Goal: Information Seeking & Learning: Learn about a topic

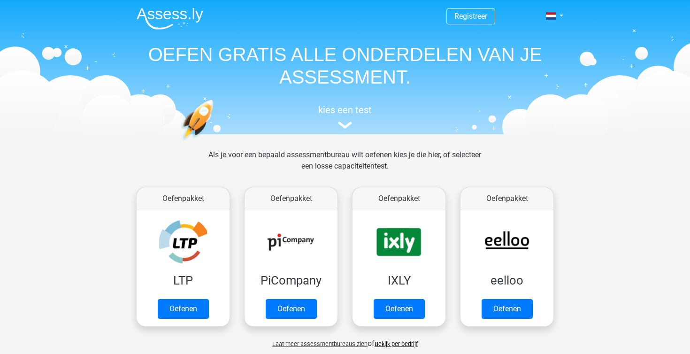
scroll to position [334, 0]
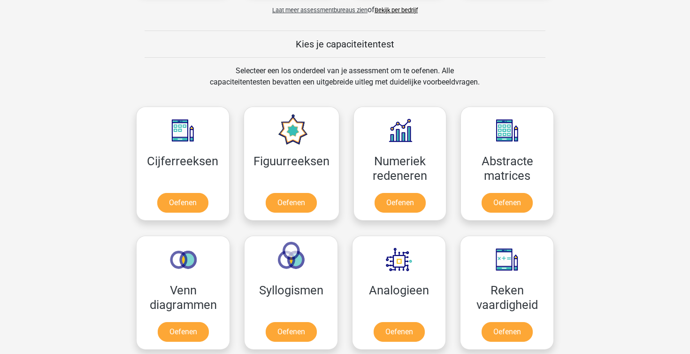
click at [447, 1] on div "Laat meer assessmentbureaus zien of Bekijk per bedrijf" at bounding box center [345, 6] width 432 height 19
click at [198, 195] on link "Oefenen" at bounding box center [183, 204] width 54 height 21
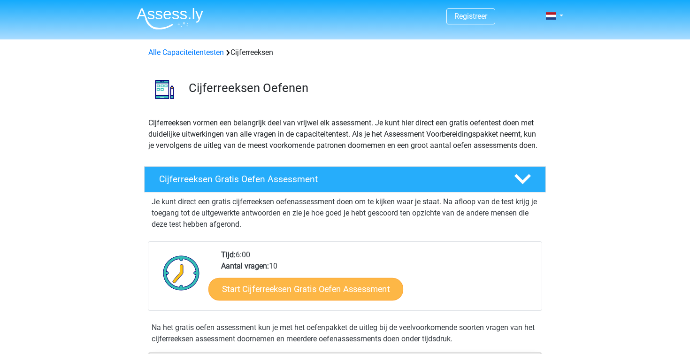
click at [299, 291] on link "Start Cijferreeksen Gratis Oefen Assessment" at bounding box center [305, 288] width 195 height 23
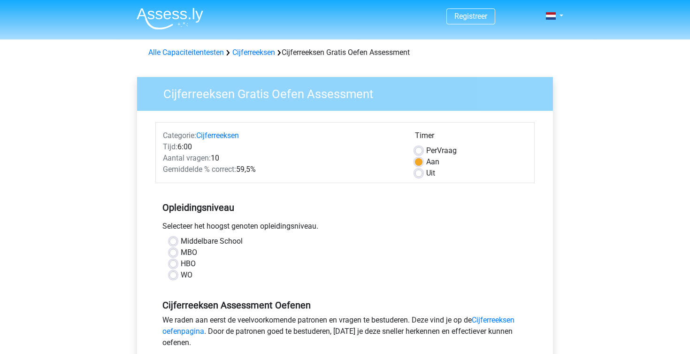
scroll to position [8, 0]
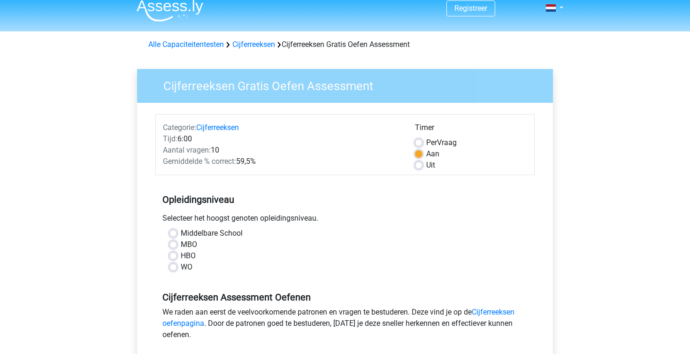
click at [190, 256] on label "HBO" at bounding box center [188, 255] width 15 height 11
click at [177, 256] on input "HBO" at bounding box center [173, 254] width 8 height 9
radio input "true"
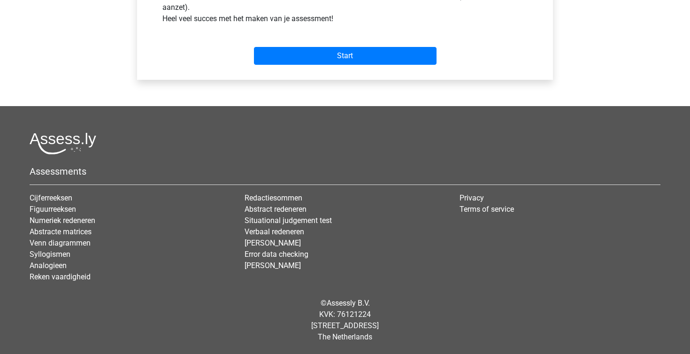
scroll to position [388, 0]
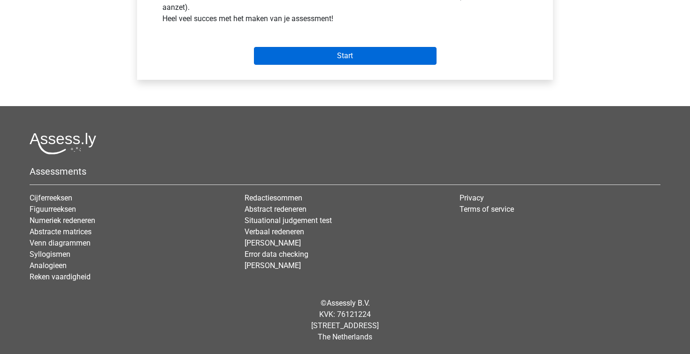
click at [345, 65] on input "Start" at bounding box center [345, 56] width 183 height 18
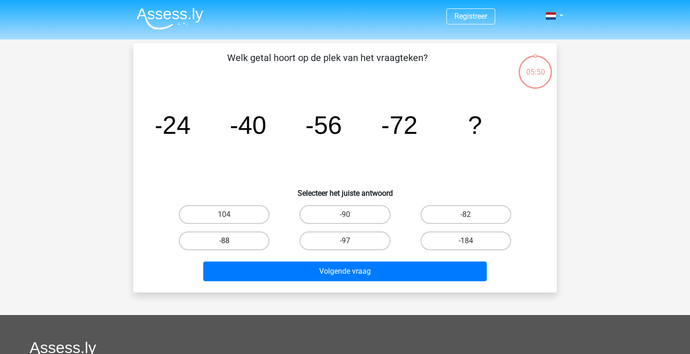
click at [258, 232] on label "-88" at bounding box center [224, 240] width 91 height 19
click at [230, 241] on input "-88" at bounding box center [227, 244] width 6 height 6
radio input "true"
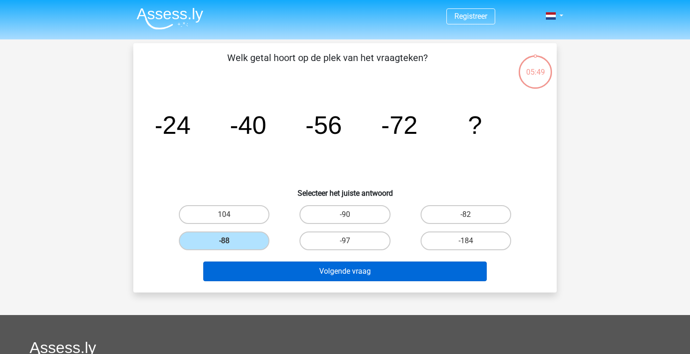
click at [291, 276] on button "Volgende vraag" at bounding box center [345, 271] width 284 height 20
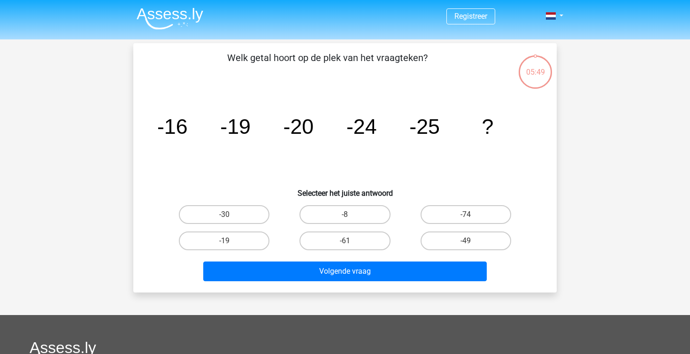
scroll to position [43, 0]
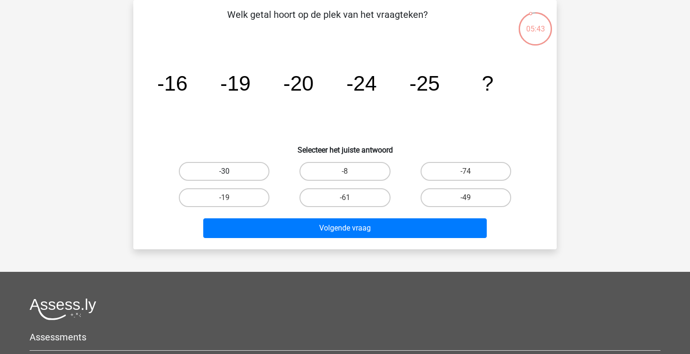
click at [259, 176] on label "-30" at bounding box center [224, 171] width 91 height 19
click at [230, 176] on input "-30" at bounding box center [227, 174] width 6 height 6
radio input "true"
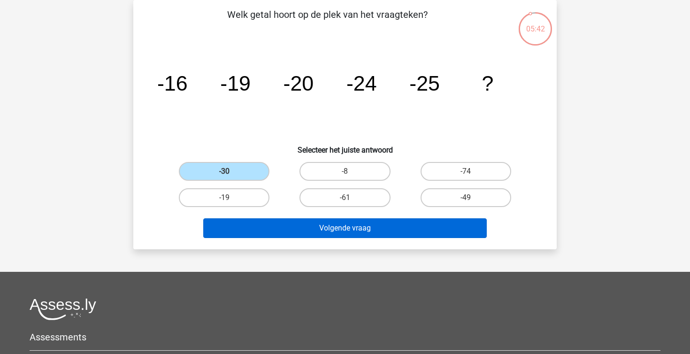
click at [300, 235] on button "Volgende vraag" at bounding box center [345, 228] width 284 height 20
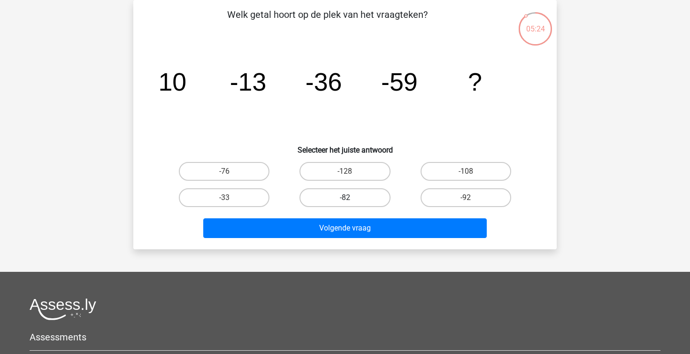
click at [330, 197] on label "-82" at bounding box center [344, 197] width 91 height 19
click at [345, 198] on input "-82" at bounding box center [348, 201] width 6 height 6
radio input "true"
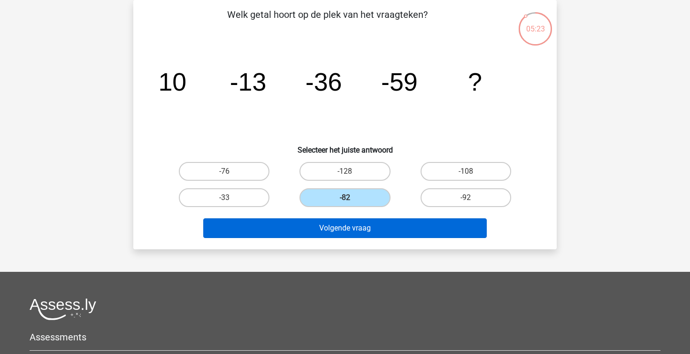
click at [355, 233] on button "Volgende vraag" at bounding box center [345, 228] width 284 height 20
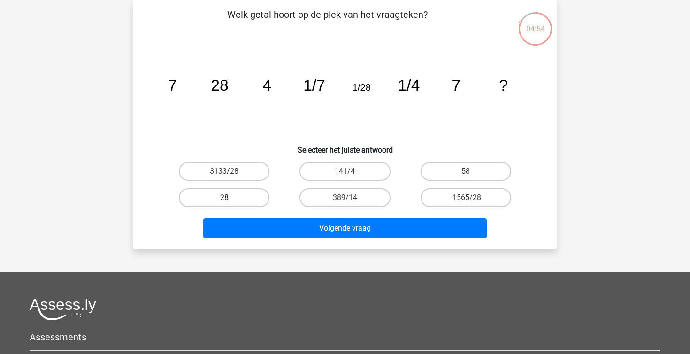
click at [255, 189] on label "28" at bounding box center [224, 197] width 91 height 19
click at [230, 198] on input "28" at bounding box center [227, 201] width 6 height 6
radio input "true"
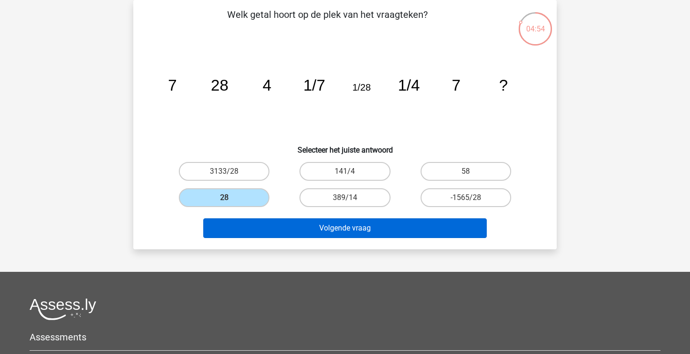
click at [288, 230] on button "Volgende vraag" at bounding box center [345, 228] width 284 height 20
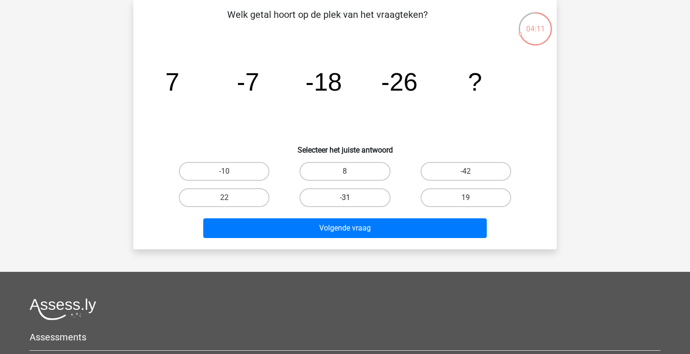
click at [310, 203] on label "-31" at bounding box center [344, 197] width 91 height 19
click at [345, 203] on input "-31" at bounding box center [348, 201] width 6 height 6
radio input "true"
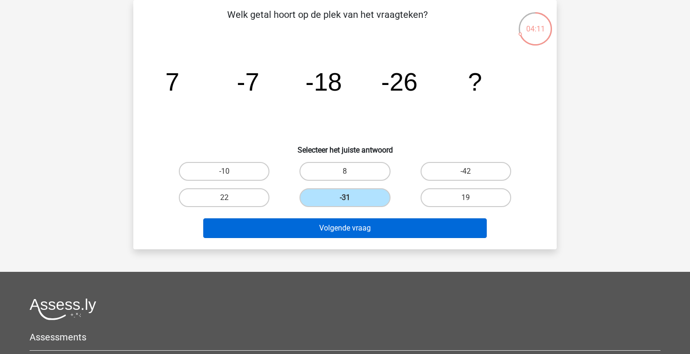
click at [311, 222] on button "Volgende vraag" at bounding box center [345, 228] width 284 height 20
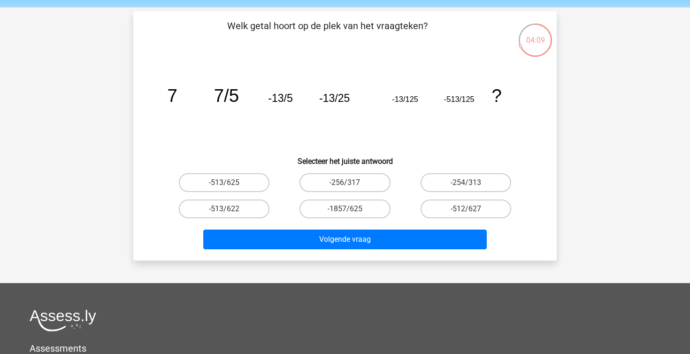
scroll to position [28, 0]
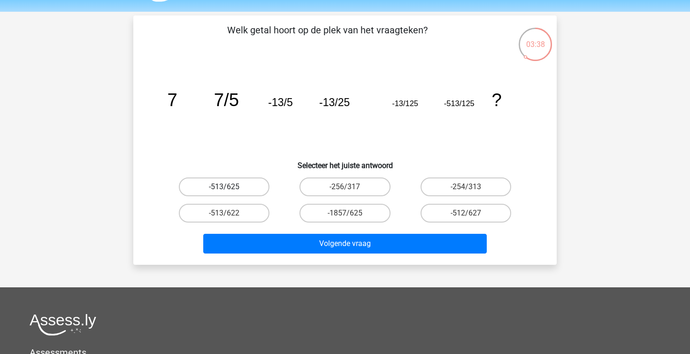
click at [218, 187] on label "-513/625" at bounding box center [224, 186] width 91 height 19
click at [224, 187] on input "-513/625" at bounding box center [227, 190] width 6 height 6
radio input "true"
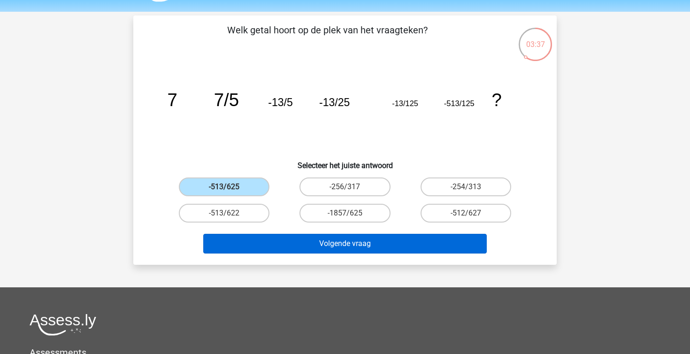
click at [311, 234] on button "Volgende vraag" at bounding box center [345, 244] width 284 height 20
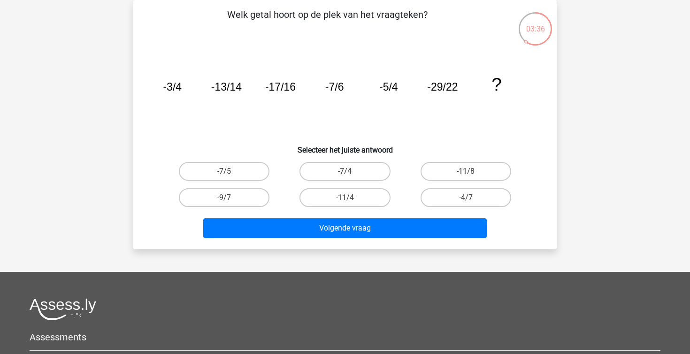
scroll to position [0, 0]
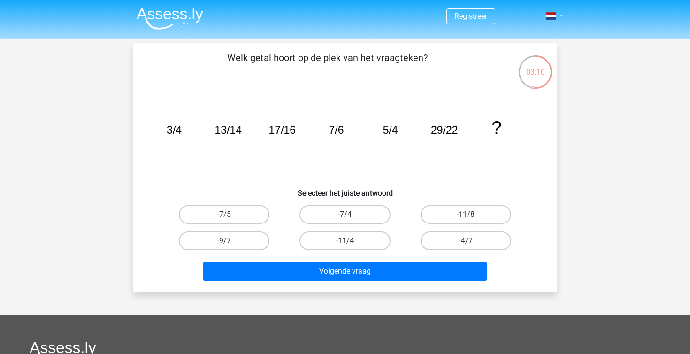
click at [270, 212] on div "-7/5" at bounding box center [224, 214] width 113 height 19
click at [263, 212] on label "-7/5" at bounding box center [224, 214] width 91 height 19
click at [230, 215] on input "-7/5" at bounding box center [227, 218] width 6 height 6
radio input "true"
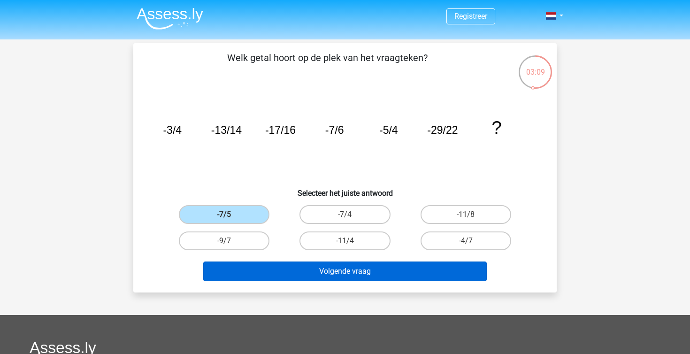
click at [340, 275] on button "Volgende vraag" at bounding box center [345, 271] width 284 height 20
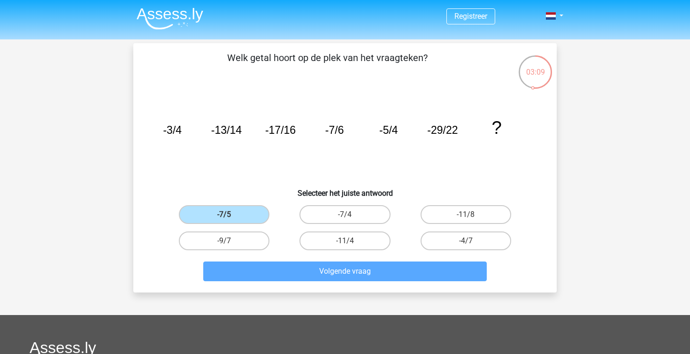
scroll to position [43, 0]
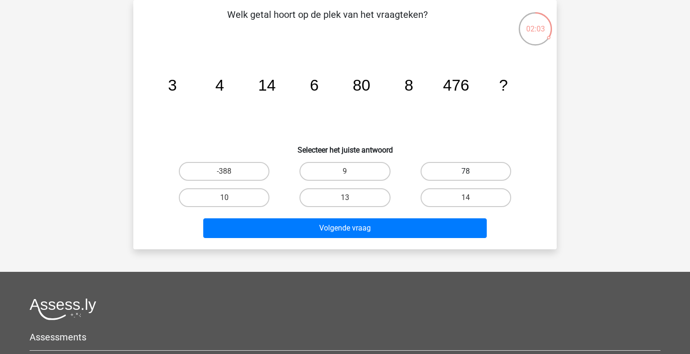
click at [502, 175] on label "78" at bounding box center [466, 171] width 91 height 19
click at [472, 175] on input "78" at bounding box center [469, 174] width 6 height 6
radio input "true"
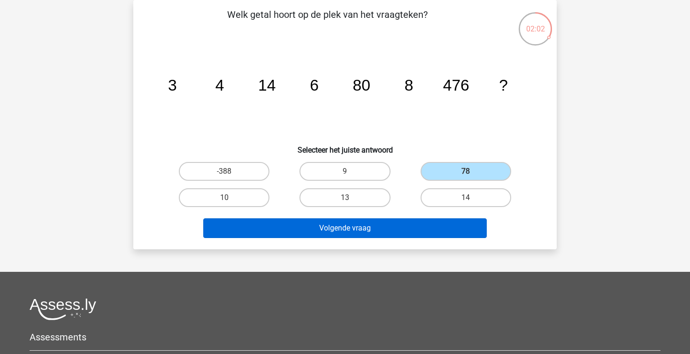
click at [415, 230] on button "Volgende vraag" at bounding box center [345, 228] width 284 height 20
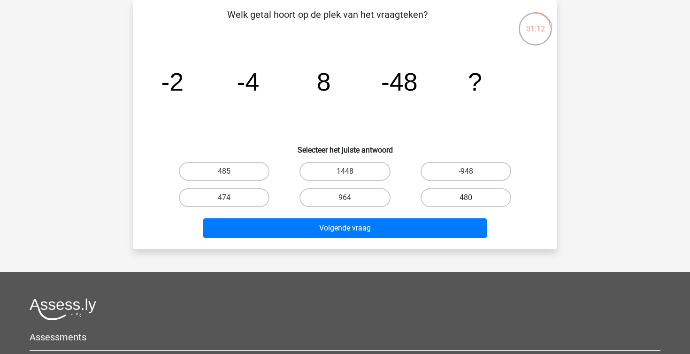
click at [485, 204] on label "480" at bounding box center [466, 197] width 91 height 19
click at [472, 204] on input "480" at bounding box center [469, 201] width 6 height 6
radio input "true"
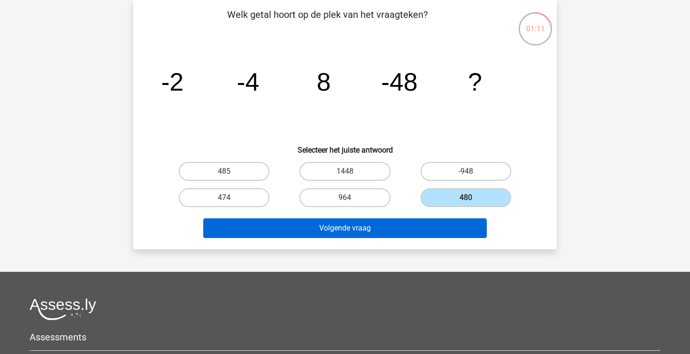
click at [445, 225] on button "Volgende vraag" at bounding box center [345, 228] width 284 height 20
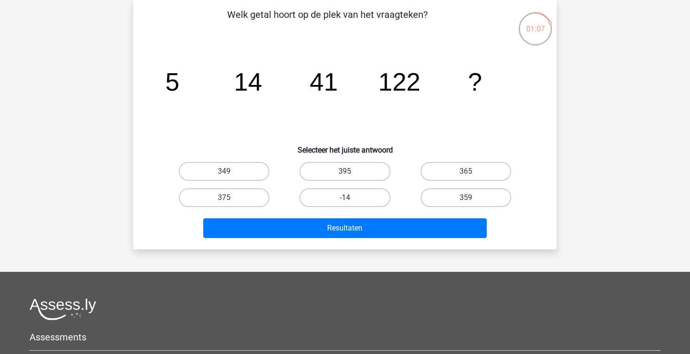
click at [241, 157] on div "Welk getal hoort op de plek van het vraagteken? image/svg+xml 5 14 41 122 ? Sel…" at bounding box center [345, 125] width 416 height 234
click at [244, 173] on label "349" at bounding box center [224, 171] width 91 height 19
click at [230, 173] on input "349" at bounding box center [227, 174] width 6 height 6
radio input "true"
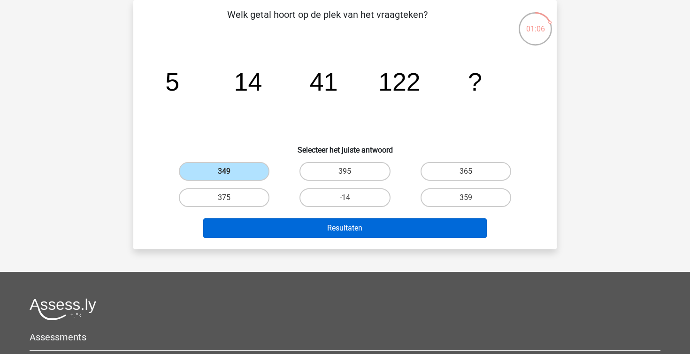
click at [322, 234] on button "Resultaten" at bounding box center [345, 228] width 284 height 20
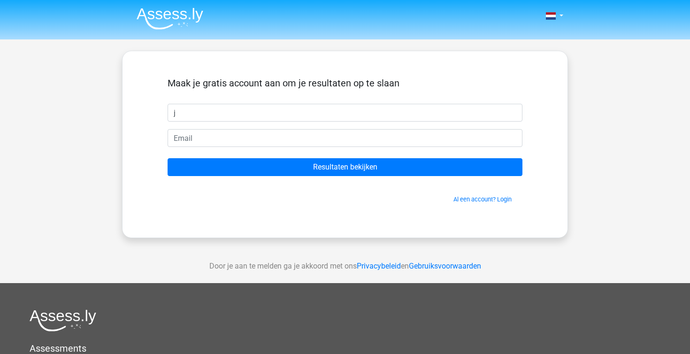
type input "j"
click at [490, 203] on span "Al een account? Login" at bounding box center [344, 199] width 347 height 9
click at [489, 202] on link "Al een account? Login" at bounding box center [482, 199] width 58 height 7
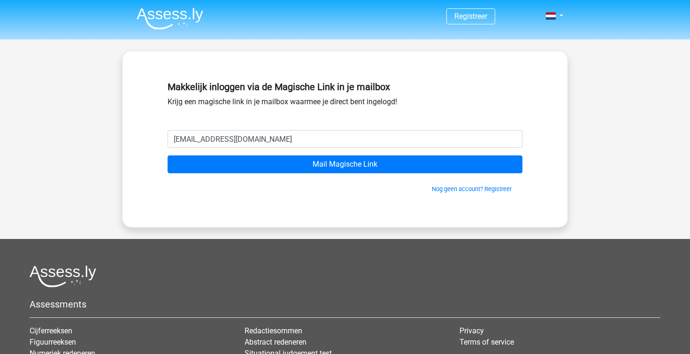
type input "jaap.kuit@kpnmail.nl"
click at [345, 164] on input "Mail Magische Link" at bounding box center [345, 164] width 355 height 18
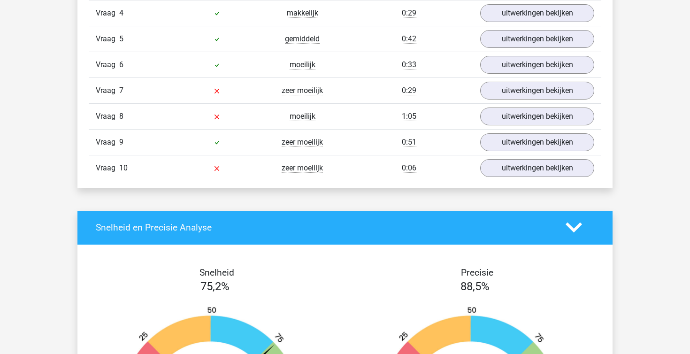
scroll to position [927, 0]
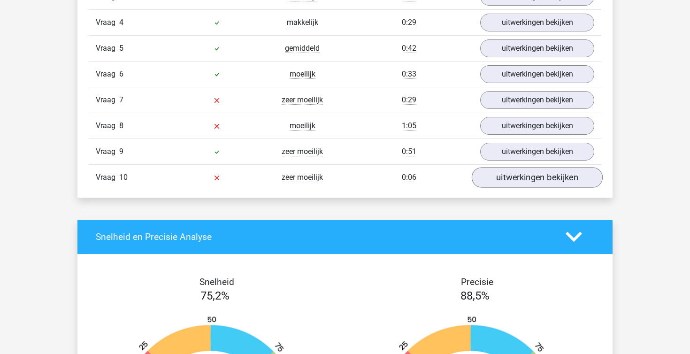
click at [542, 182] on link "uitwerkingen bekijken" at bounding box center [537, 177] width 131 height 21
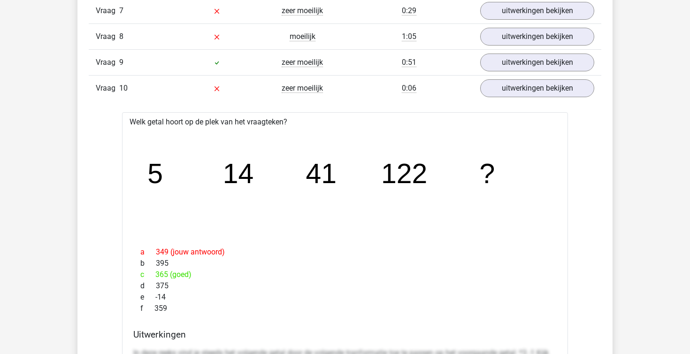
scroll to position [1016, 0]
click at [528, 63] on link "uitwerkingen bekijken" at bounding box center [537, 63] width 131 height 21
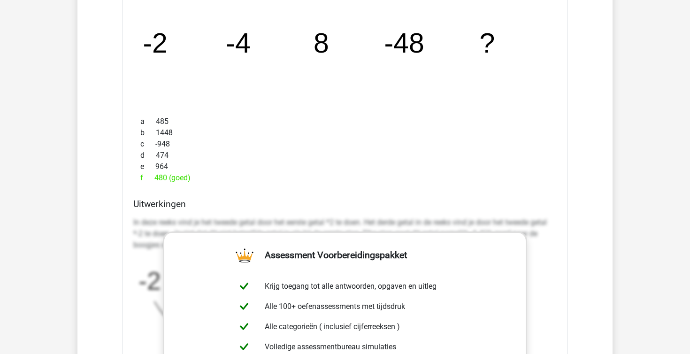
scroll to position [877, 0]
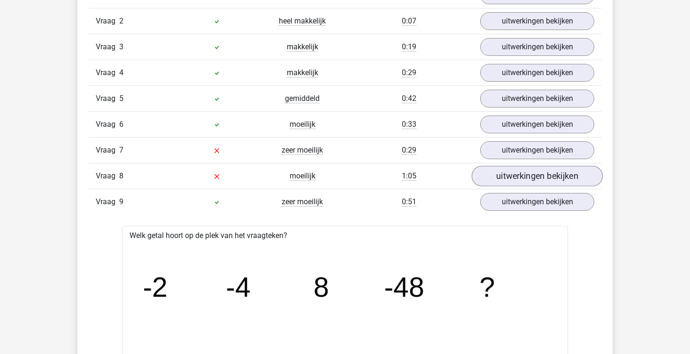
click at [522, 167] on link "uitwerkingen bekijken" at bounding box center [537, 176] width 131 height 21
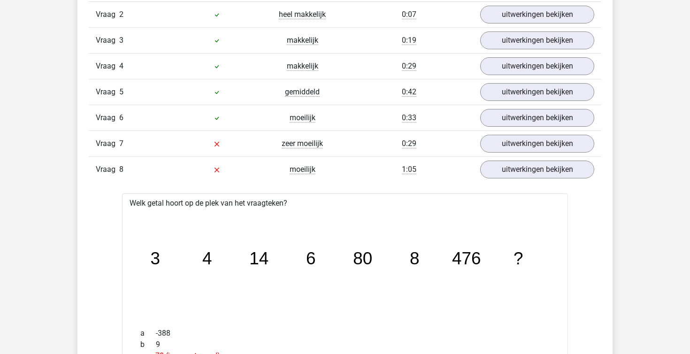
scroll to position [873, 0]
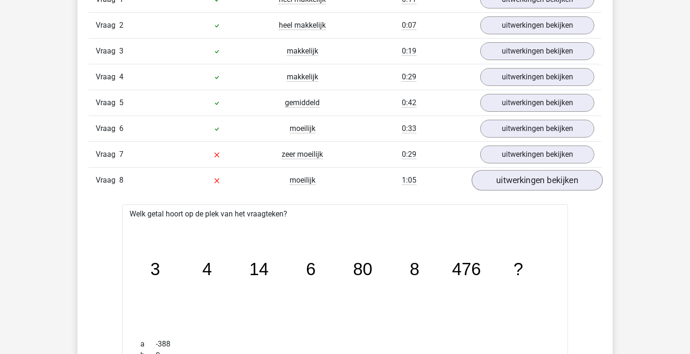
click at [526, 178] on link "uitwerkingen bekijken" at bounding box center [537, 180] width 131 height 21
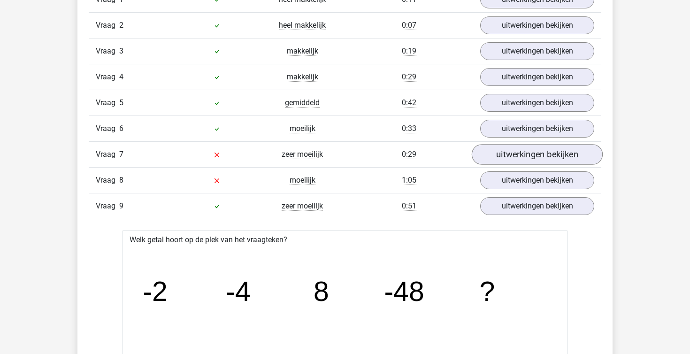
click at [516, 153] on link "uitwerkingen bekijken" at bounding box center [537, 154] width 131 height 21
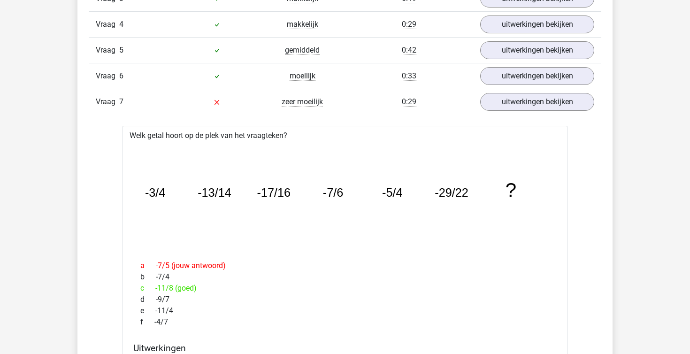
scroll to position [910, 0]
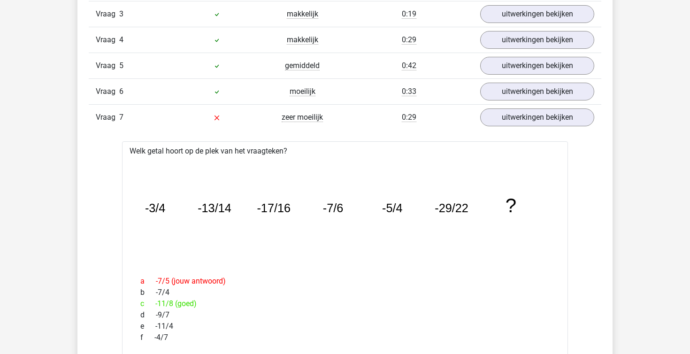
click at [518, 121] on link "uitwerkingen bekijken" at bounding box center [537, 117] width 131 height 21
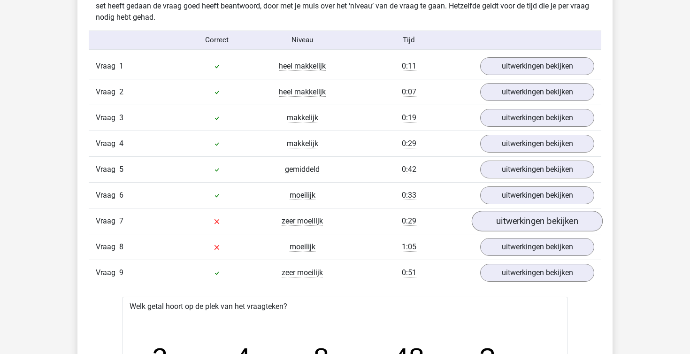
scroll to position [776, 0]
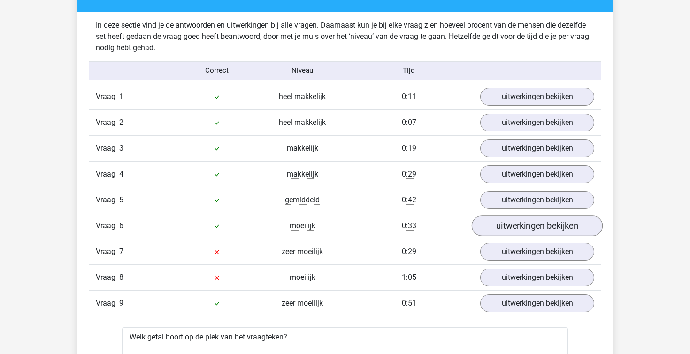
click at [528, 216] on link "uitwerkingen bekijken" at bounding box center [537, 225] width 131 height 21
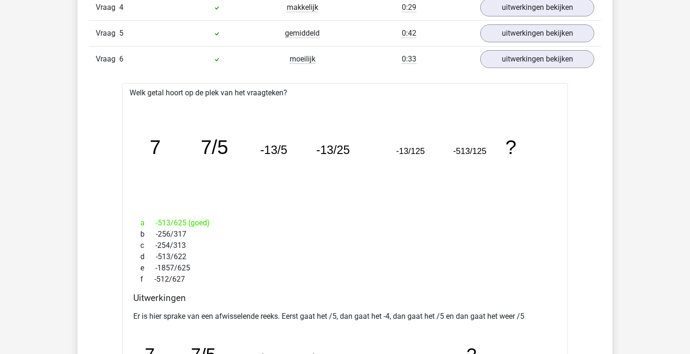
scroll to position [916, 0]
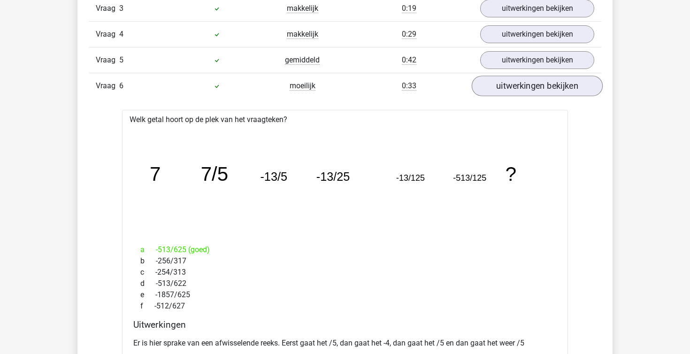
click at [521, 86] on link "uitwerkingen bekijken" at bounding box center [537, 86] width 131 height 21
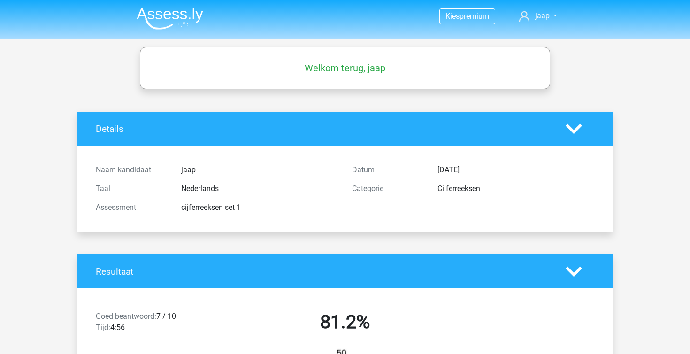
scroll to position [0, 0]
click at [542, 18] on span "jaap" at bounding box center [542, 15] width 15 height 9
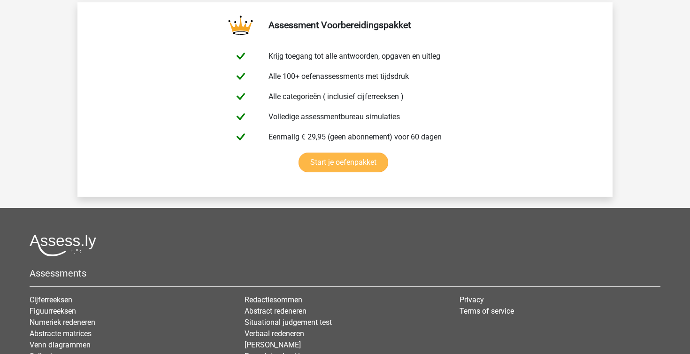
scroll to position [2830, 0]
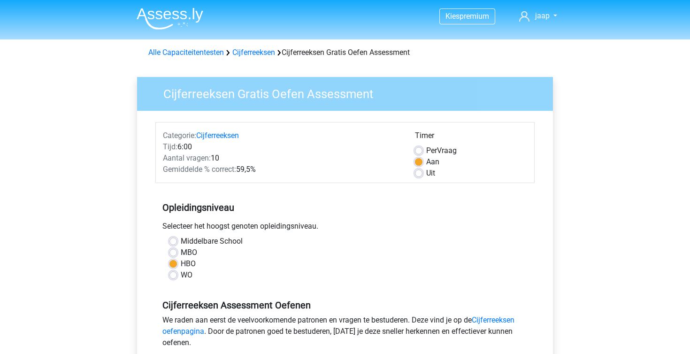
scroll to position [388, 0]
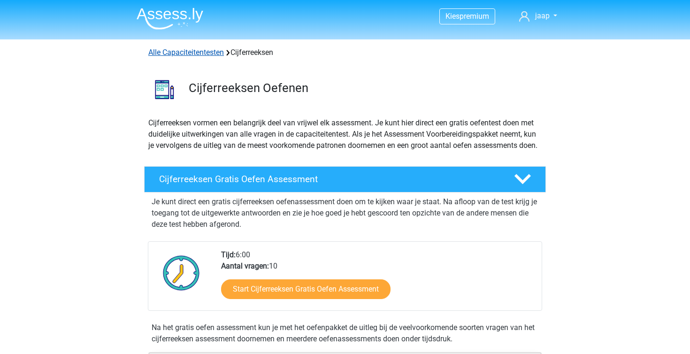
click at [205, 52] on link "Alle Capaciteitentesten" at bounding box center [186, 52] width 76 height 9
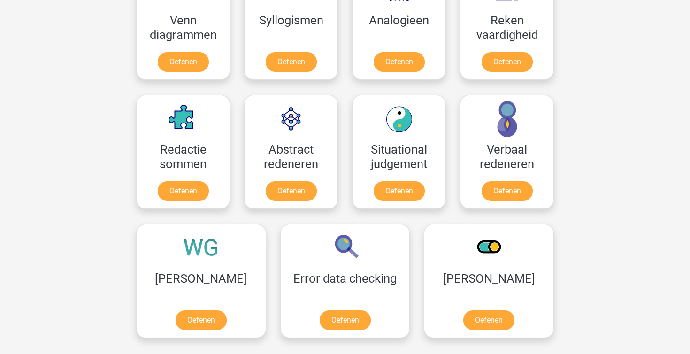
scroll to position [604, 0]
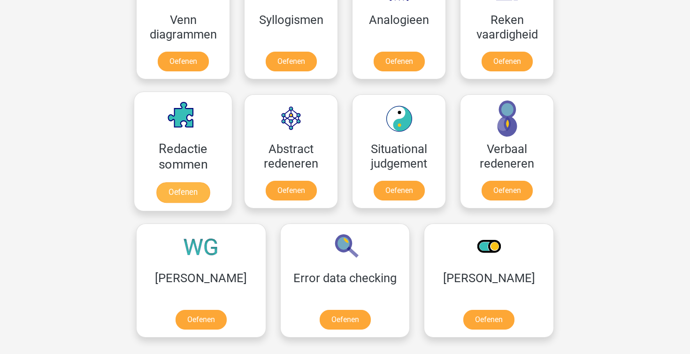
click at [193, 187] on link "Oefenen" at bounding box center [183, 192] width 54 height 21
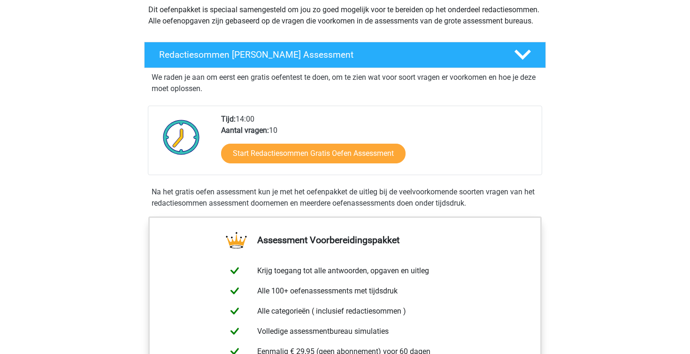
scroll to position [115, 0]
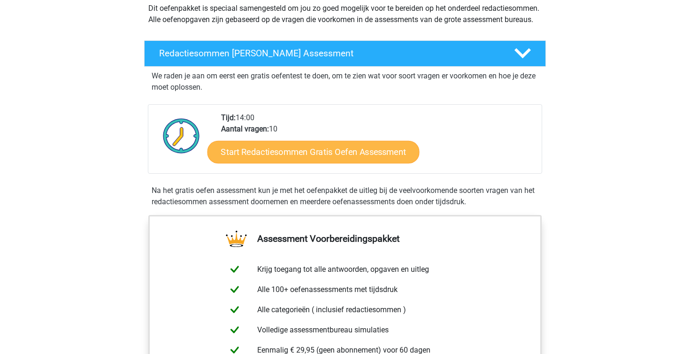
click at [345, 158] on link "Start Redactiesommen Gratis Oefen Assessment" at bounding box center [313, 151] width 212 height 23
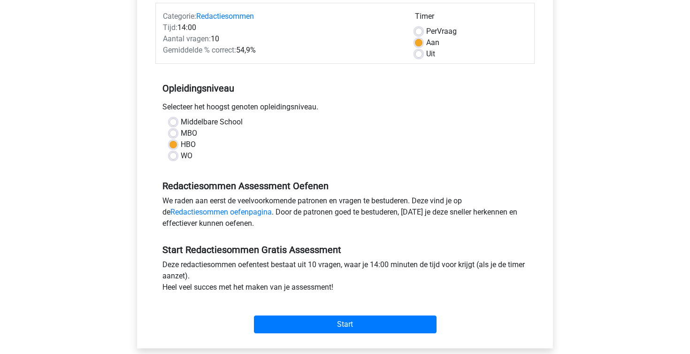
scroll to position [121, 0]
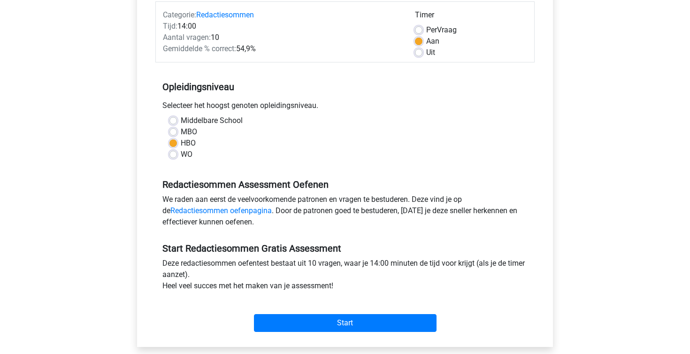
click at [434, 23] on div "Timer" at bounding box center [471, 16] width 112 height 15
click at [434, 26] on span "Per" at bounding box center [431, 29] width 11 height 9
click at [422, 26] on input "Per Vraag" at bounding box center [419, 28] width 8 height 9
radio input "true"
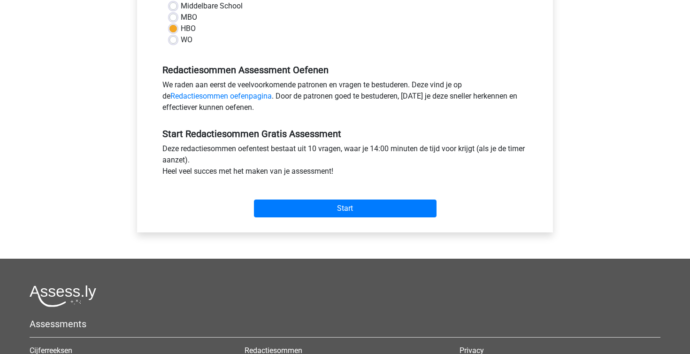
scroll to position [238, 0]
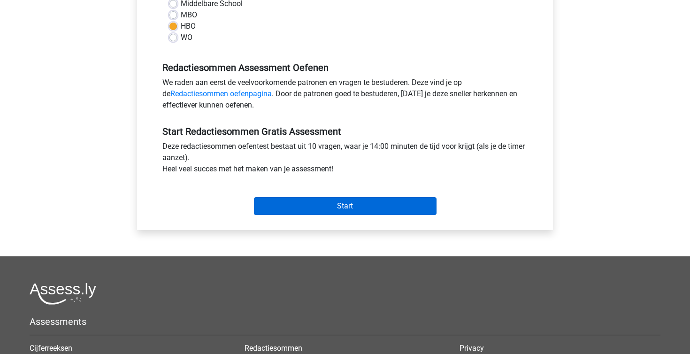
click at [383, 211] on input "Start" at bounding box center [345, 206] width 183 height 18
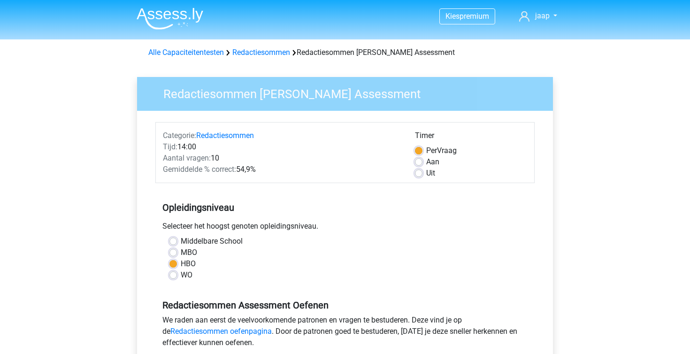
scroll to position [0, 0]
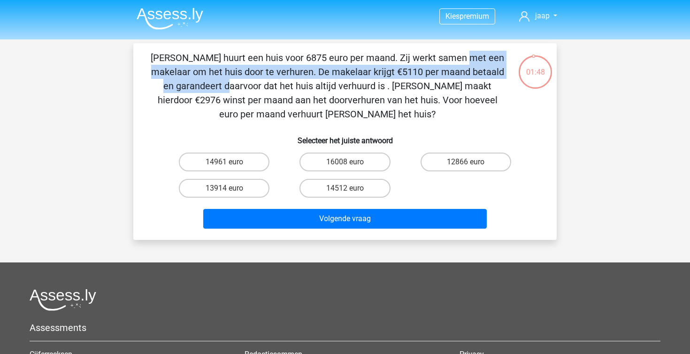
drag, startPoint x: 252, startPoint y: 59, endPoint x: 362, endPoint y: 65, distance: 110.9
click at [362, 65] on p "[PERSON_NAME] huurt een huis voor 6875 euro per maand. Zij werkt samen met een …" at bounding box center [327, 86] width 358 height 70
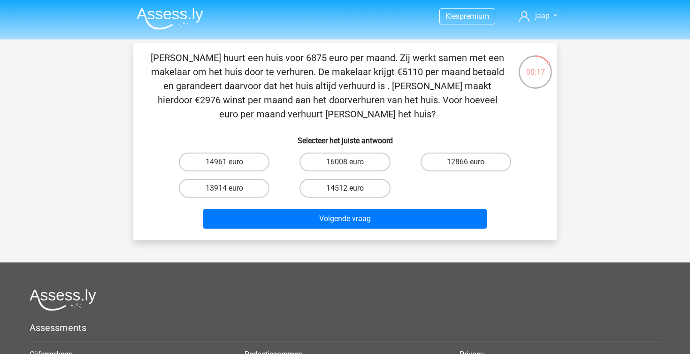
click at [388, 184] on label "14512 euro" at bounding box center [344, 188] width 91 height 19
click at [351, 188] on input "14512 euro" at bounding box center [348, 191] width 6 height 6
radio input "true"
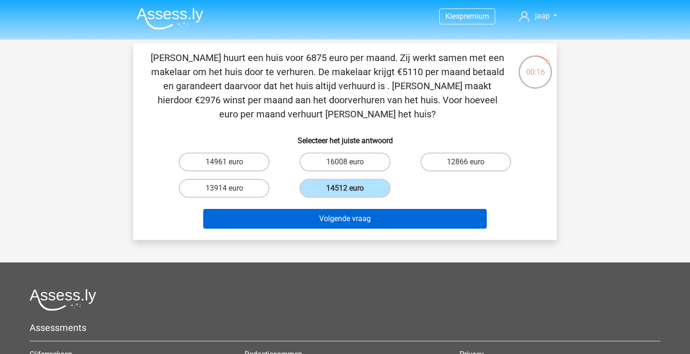
click at [381, 224] on button "Volgende vraag" at bounding box center [345, 219] width 284 height 20
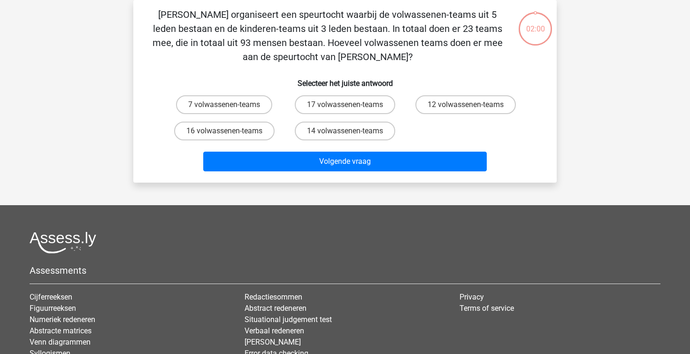
scroll to position [8, 0]
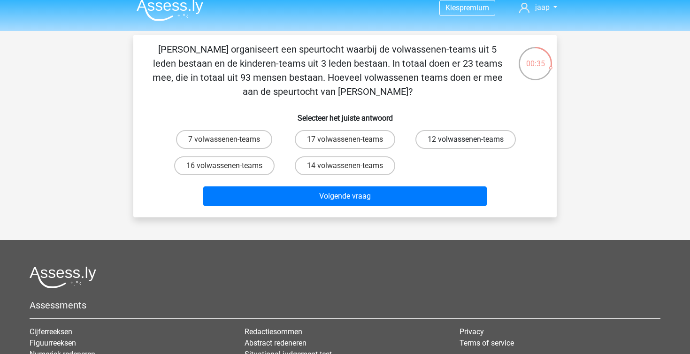
click at [476, 138] on label "12 volwassenen-teams" at bounding box center [465, 139] width 100 height 19
click at [472, 139] on input "12 volwassenen-teams" at bounding box center [469, 142] width 6 height 6
radio input "true"
click at [476, 138] on label "12 volwassenen-teams" at bounding box center [465, 139] width 100 height 19
click at [472, 139] on input "12 volwassenen-teams" at bounding box center [469, 142] width 6 height 6
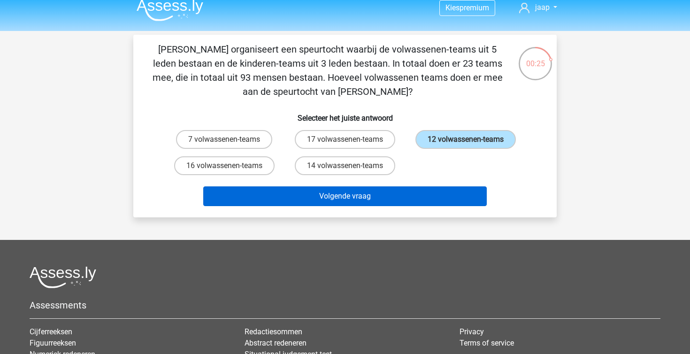
click at [439, 199] on button "Volgende vraag" at bounding box center [345, 196] width 284 height 20
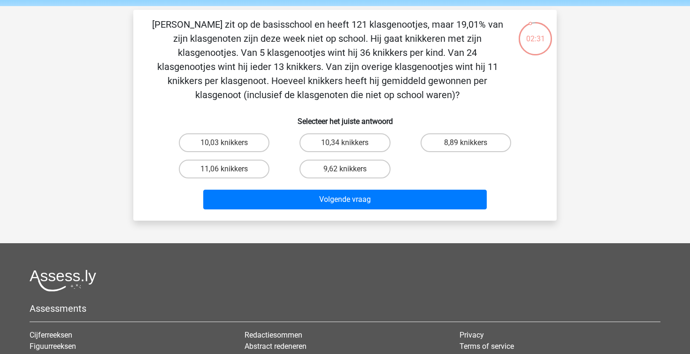
scroll to position [30, 0]
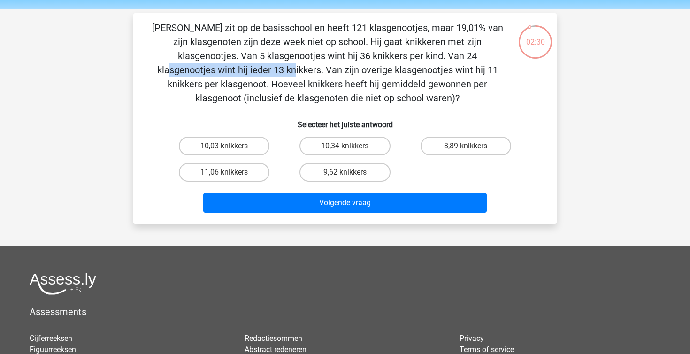
drag, startPoint x: 244, startPoint y: 48, endPoint x: 364, endPoint y: 58, distance: 121.0
click at [364, 58] on p "[PERSON_NAME] zit op de basisschool en heeft 121 klasgenootjes, maar 19,01% van…" at bounding box center [327, 63] width 358 height 84
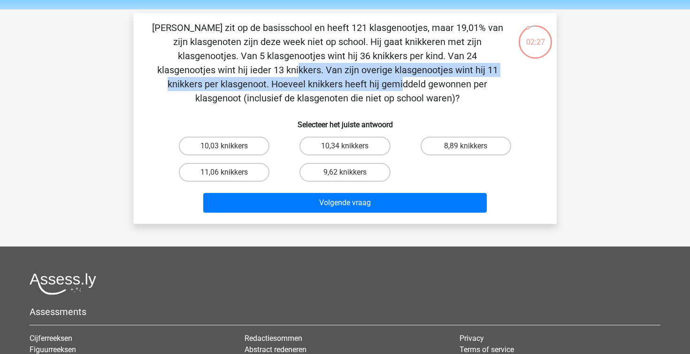
drag, startPoint x: 369, startPoint y: 61, endPoint x: 456, endPoint y: 75, distance: 87.5
click at [456, 75] on p "[PERSON_NAME] zit op de basisschool en heeft 121 klasgenootjes, maar 19,01% van…" at bounding box center [327, 63] width 358 height 84
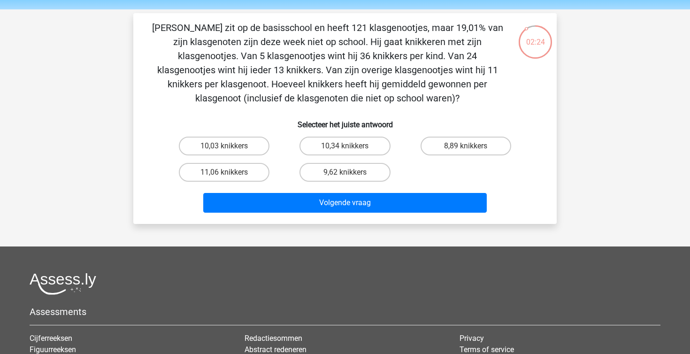
drag, startPoint x: 279, startPoint y: 71, endPoint x: 418, endPoint y: 91, distance: 139.9
click at [418, 91] on p "[PERSON_NAME] zit op de basisschool en heeft 121 klasgenootjes, maar 19,01% van…" at bounding box center [327, 63] width 358 height 84
drag, startPoint x: 276, startPoint y: 82, endPoint x: 394, endPoint y: 96, distance: 118.2
click at [394, 96] on p "[PERSON_NAME] zit op de basisschool en heeft 121 klasgenootjes, maar 19,01% van…" at bounding box center [327, 63] width 358 height 84
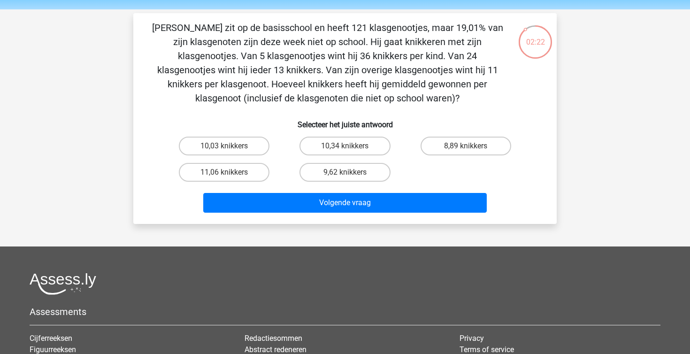
click at [394, 96] on p "[PERSON_NAME] zit op de basisschool en heeft 121 klasgenootjes, maar 19,01% van…" at bounding box center [327, 63] width 358 height 84
click at [262, 168] on label "11,06 knikkers" at bounding box center [224, 172] width 91 height 19
click at [230, 172] on input "11,06 knikkers" at bounding box center [227, 175] width 6 height 6
radio input "true"
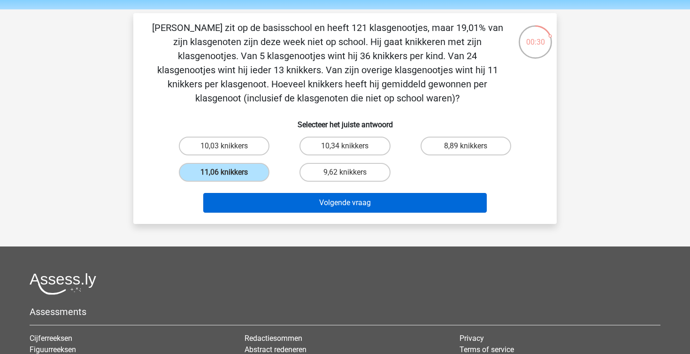
click at [342, 205] on button "Volgende vraag" at bounding box center [345, 203] width 284 height 20
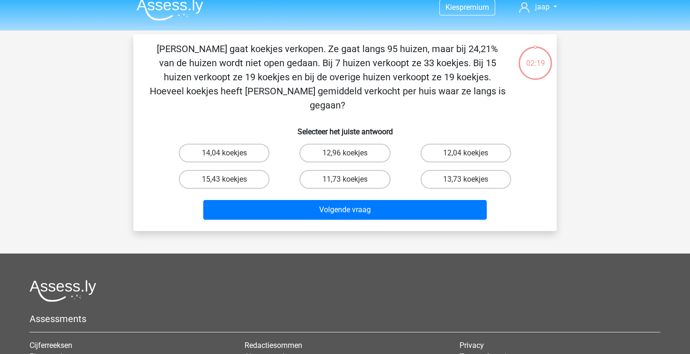
scroll to position [4, 0]
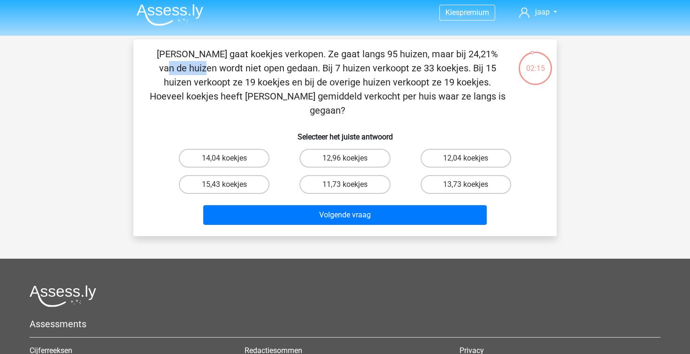
drag, startPoint x: 302, startPoint y: 57, endPoint x: 337, endPoint y: 56, distance: 35.7
click at [337, 56] on p "[PERSON_NAME] gaat koekjes verkopen. Ze gaat langs 95 huizen, maar bij 24,21% v…" at bounding box center [327, 82] width 358 height 70
click at [372, 61] on p "[PERSON_NAME] gaat koekjes verkopen. Ze gaat langs 95 huizen, maar bij 24,21% v…" at bounding box center [327, 82] width 358 height 70
click at [233, 175] on label "15,43 koekjes" at bounding box center [224, 184] width 91 height 19
click at [230, 184] on input "15,43 koekjes" at bounding box center [227, 187] width 6 height 6
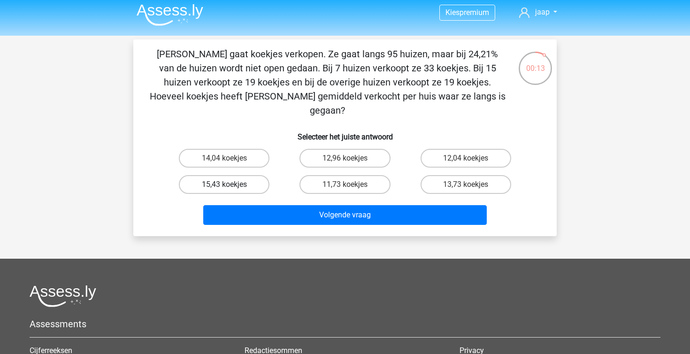
radio input "true"
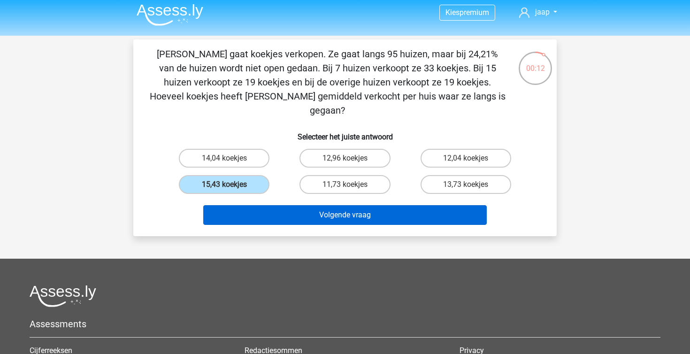
click at [290, 208] on button "Volgende vraag" at bounding box center [345, 215] width 284 height 20
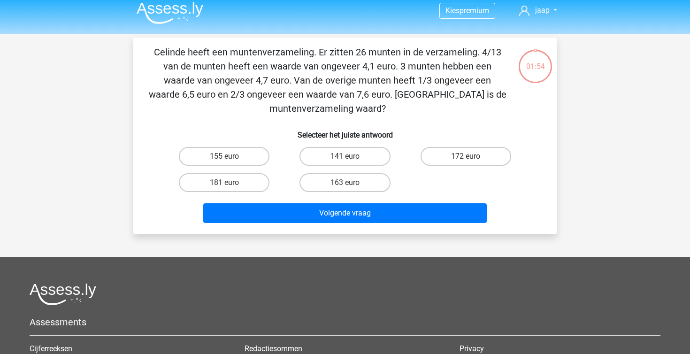
scroll to position [0, 0]
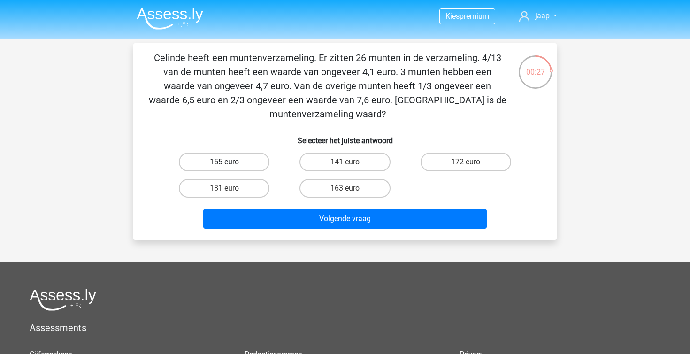
click at [260, 158] on label "155 euro" at bounding box center [224, 162] width 91 height 19
click at [230, 162] on input "155 euro" at bounding box center [227, 165] width 6 height 6
radio input "true"
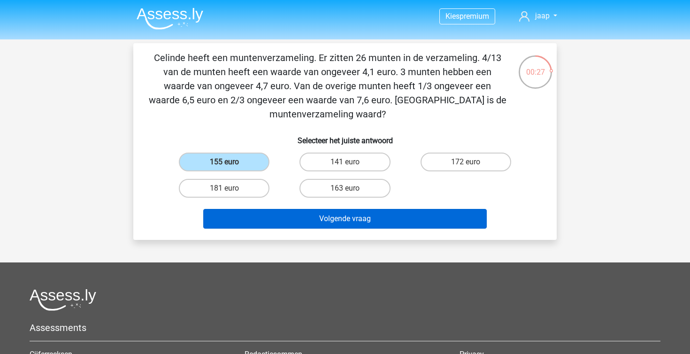
click at [351, 219] on button "Volgende vraag" at bounding box center [345, 219] width 284 height 20
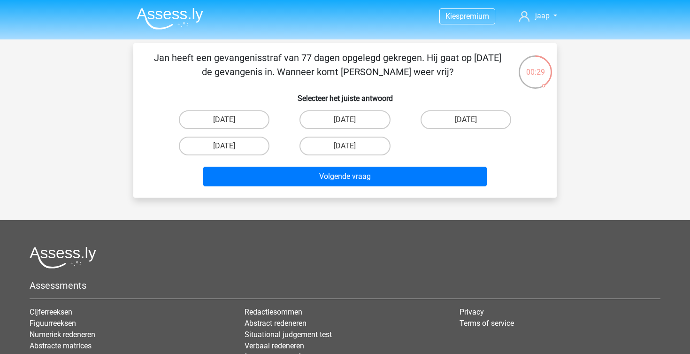
click at [350, 125] on input "13 augustus" at bounding box center [348, 123] width 6 height 6
radio input "true"
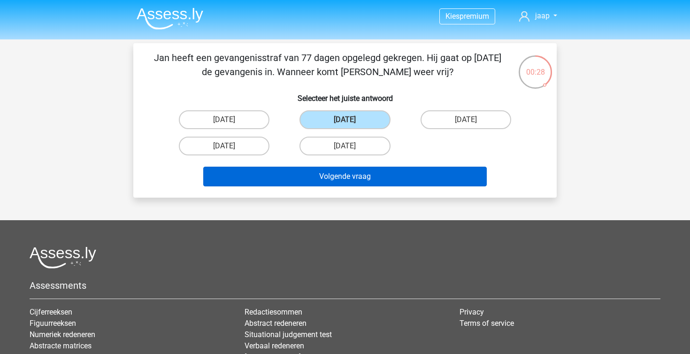
click at [347, 174] on button "Volgende vraag" at bounding box center [345, 177] width 284 height 20
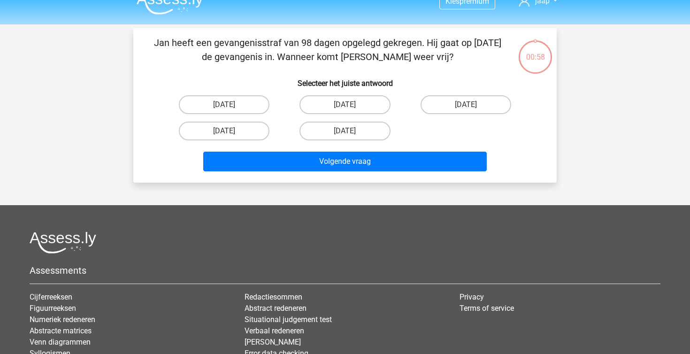
scroll to position [15, 0]
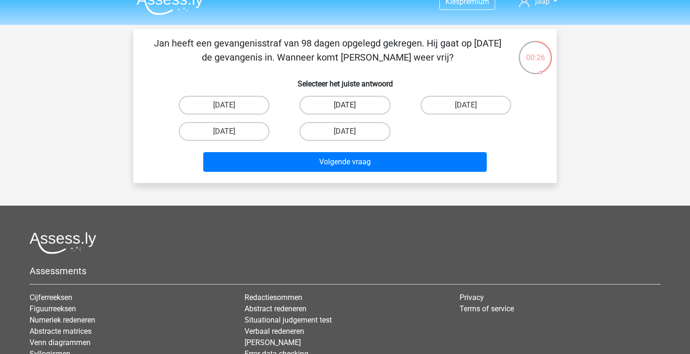
click at [338, 107] on label "22 augustus" at bounding box center [344, 105] width 91 height 19
click at [345, 107] on input "22 augustus" at bounding box center [348, 108] width 6 height 6
radio input "true"
click at [353, 175] on div "Volgende vraag" at bounding box center [345, 163] width 362 height 23
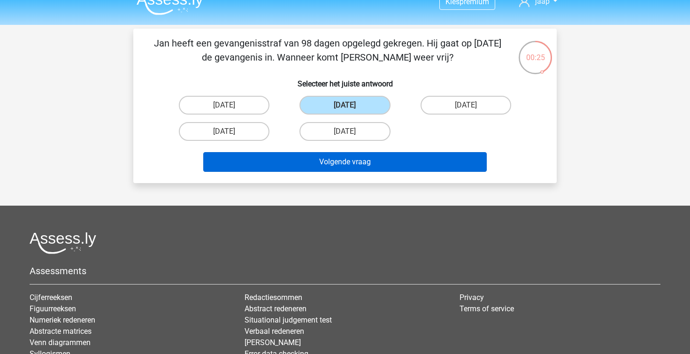
click at [350, 168] on button "Volgende vraag" at bounding box center [345, 162] width 284 height 20
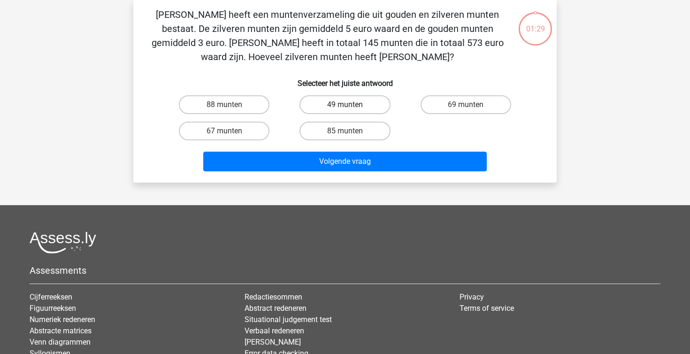
scroll to position [12, 0]
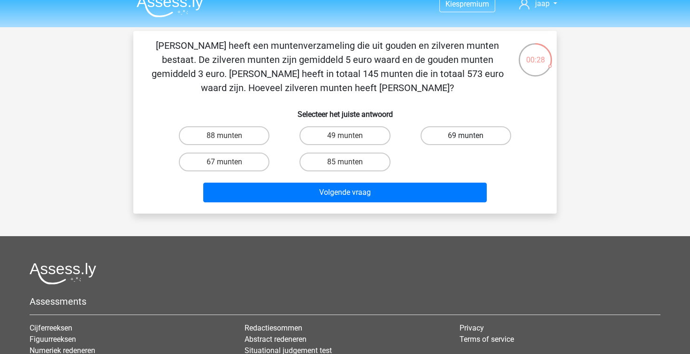
click at [443, 132] on label "69 munten" at bounding box center [466, 135] width 91 height 19
click at [466, 136] on input "69 munten" at bounding box center [469, 139] width 6 height 6
radio input "true"
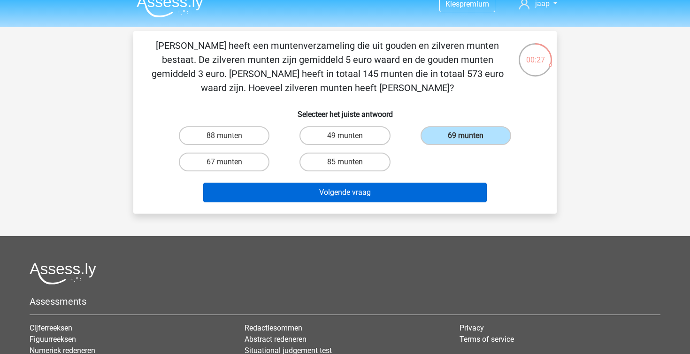
click at [406, 185] on button "Volgende vraag" at bounding box center [345, 193] width 284 height 20
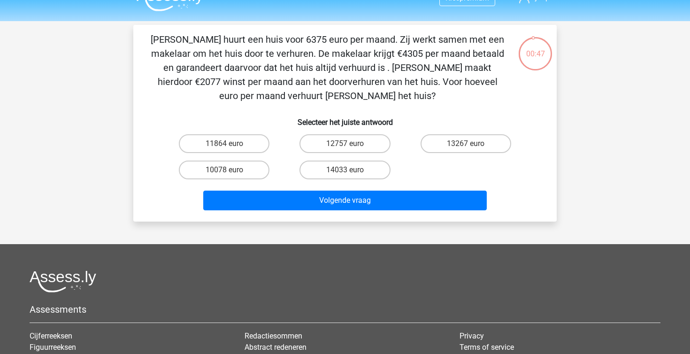
scroll to position [17, 0]
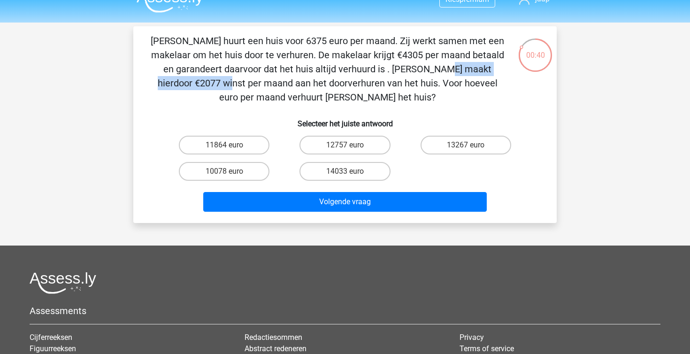
drag, startPoint x: 261, startPoint y: 73, endPoint x: 359, endPoint y: 73, distance: 97.6
click at [359, 73] on p "[PERSON_NAME] huurt een huis voor 6375 euro per maand. Zij werkt samen met een …" at bounding box center [327, 69] width 358 height 70
click at [337, 135] on div "12757 euro" at bounding box center [344, 145] width 121 height 26
click at [337, 142] on label "12757 euro" at bounding box center [344, 145] width 91 height 19
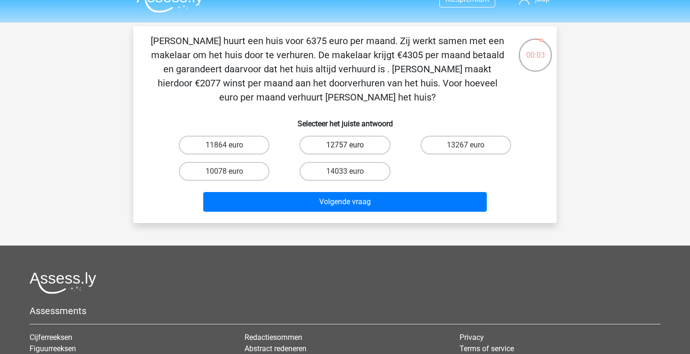
click at [345, 145] on input "12757 euro" at bounding box center [348, 148] width 6 height 6
radio input "true"
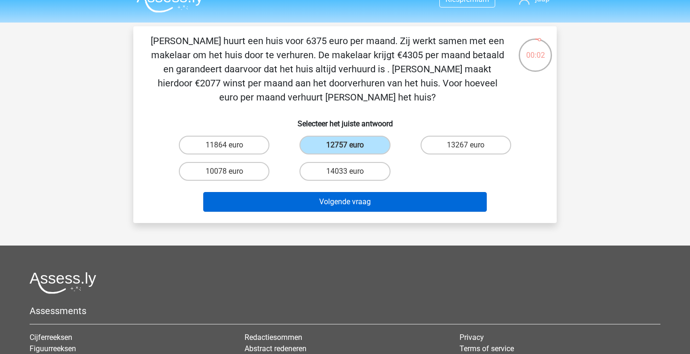
click at [332, 196] on button "Volgende vraag" at bounding box center [345, 202] width 284 height 20
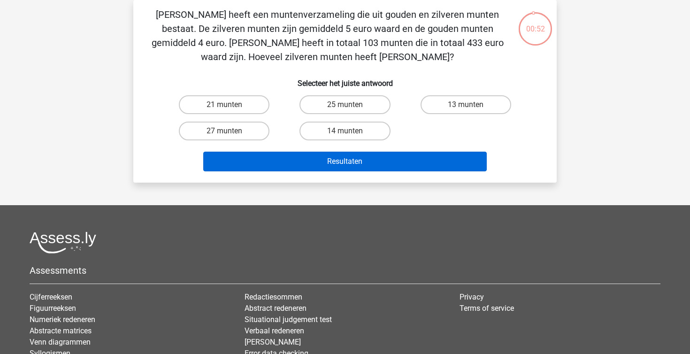
scroll to position [19, 0]
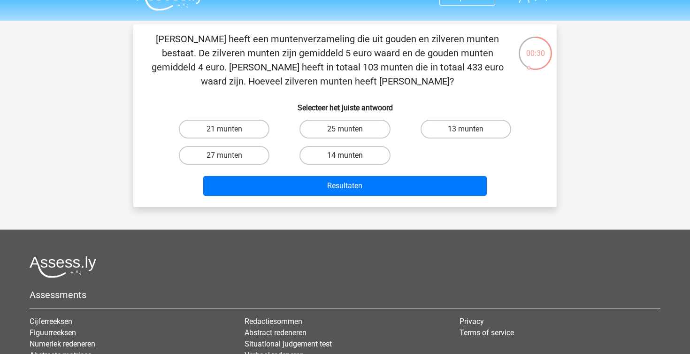
click at [367, 147] on label "14 munten" at bounding box center [344, 155] width 91 height 19
click at [351, 155] on input "14 munten" at bounding box center [348, 158] width 6 height 6
radio input "true"
click at [365, 132] on label "25 munten" at bounding box center [344, 129] width 91 height 19
click at [351, 132] on input "25 munten" at bounding box center [348, 132] width 6 height 6
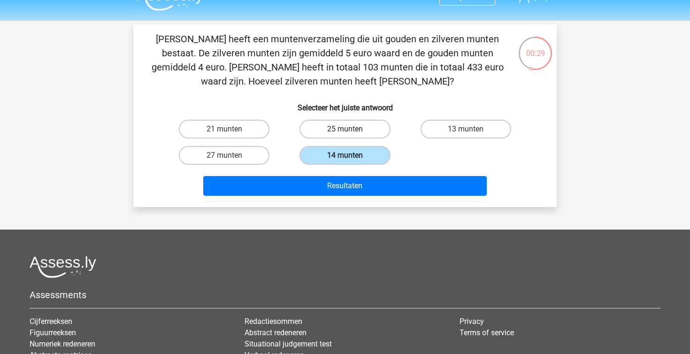
radio input "true"
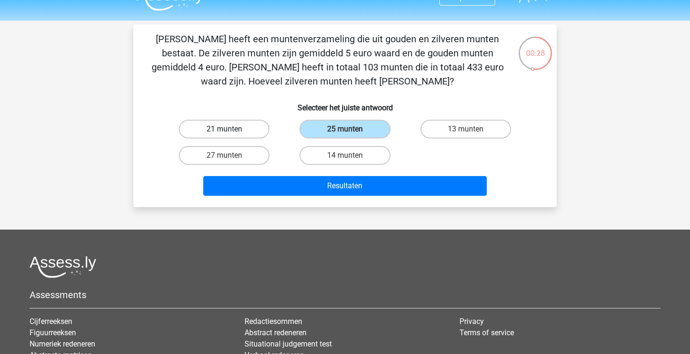
click at [247, 127] on label "21 munten" at bounding box center [224, 129] width 91 height 19
click at [230, 129] on input "21 munten" at bounding box center [227, 132] width 6 height 6
radio input "true"
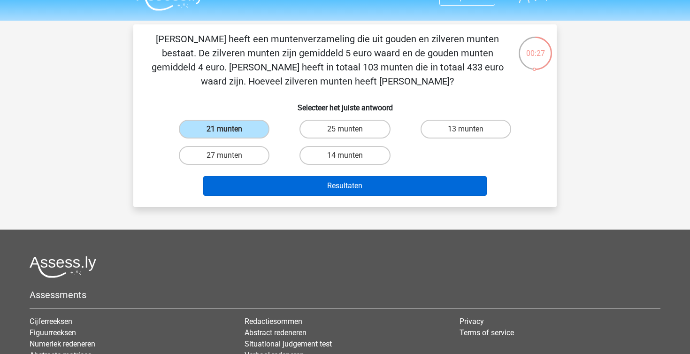
click at [325, 190] on button "Resultaten" at bounding box center [345, 186] width 284 height 20
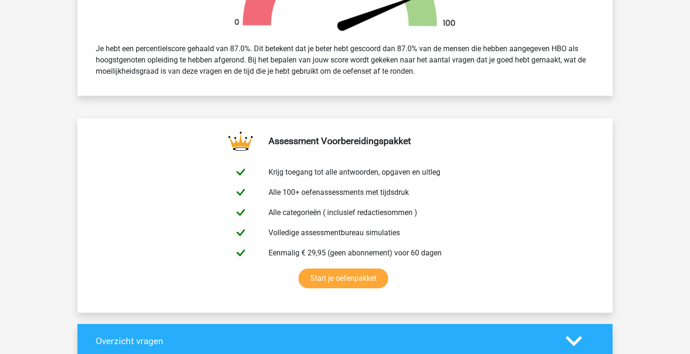
scroll to position [773, 0]
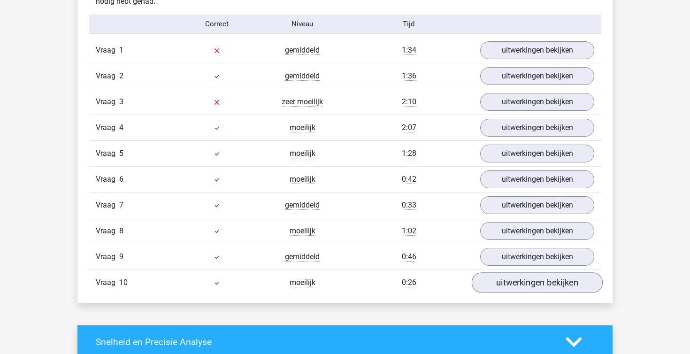
click at [527, 286] on link "uitwerkingen bekijken" at bounding box center [537, 282] width 131 height 21
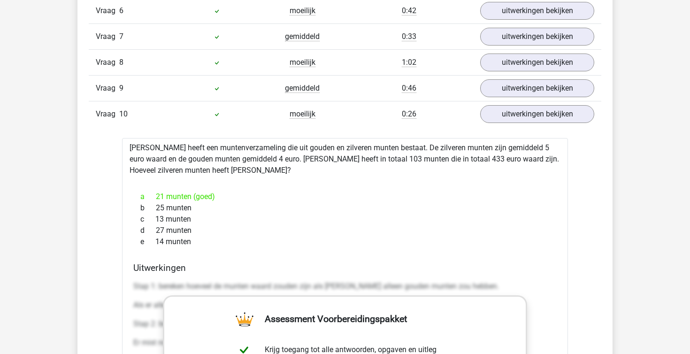
scroll to position [950, 0]
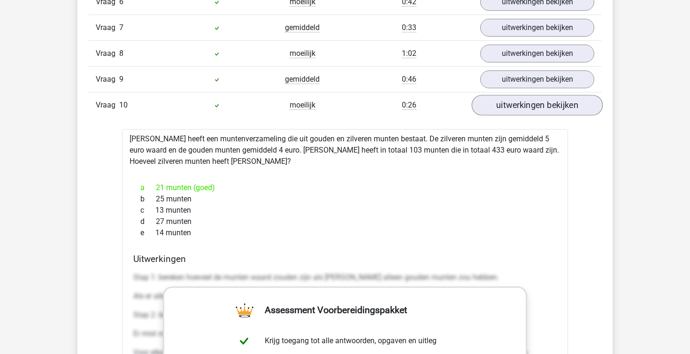
click at [539, 107] on link "uitwerkingen bekijken" at bounding box center [537, 105] width 131 height 21
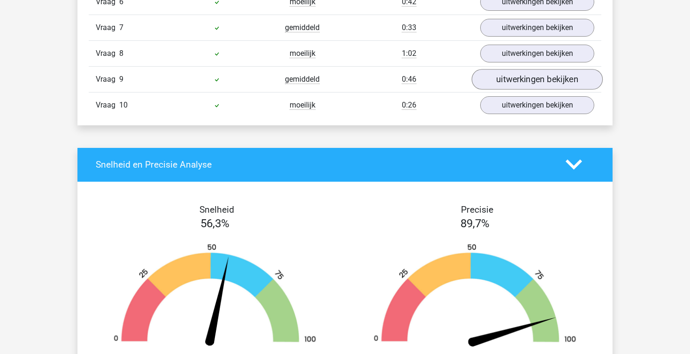
click at [515, 80] on link "uitwerkingen bekijken" at bounding box center [537, 79] width 131 height 21
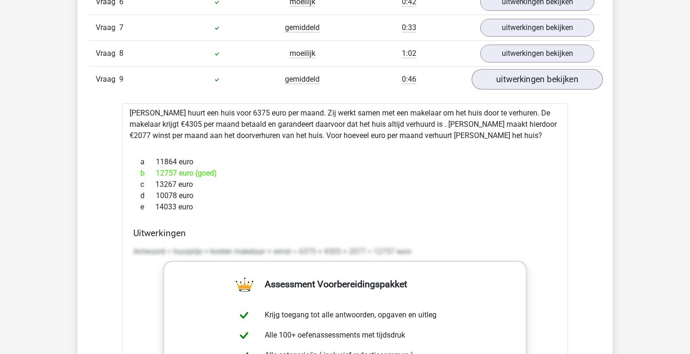
click at [515, 80] on link "uitwerkingen bekijken" at bounding box center [537, 79] width 131 height 21
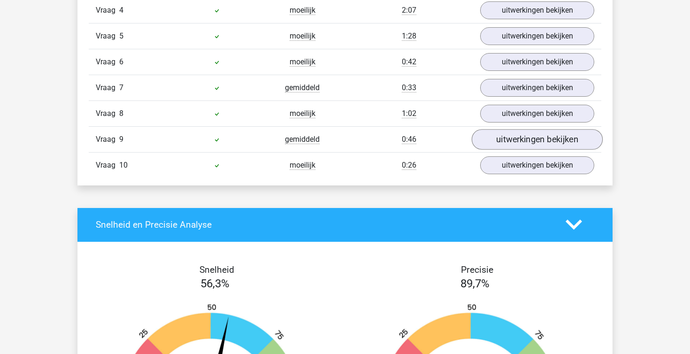
scroll to position [889, 0]
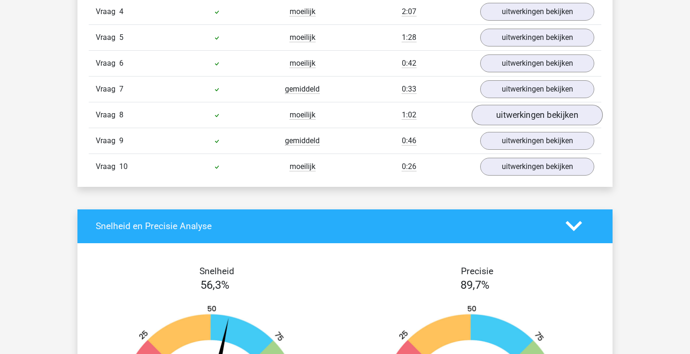
click at [509, 112] on link "uitwerkingen bekijken" at bounding box center [537, 115] width 131 height 21
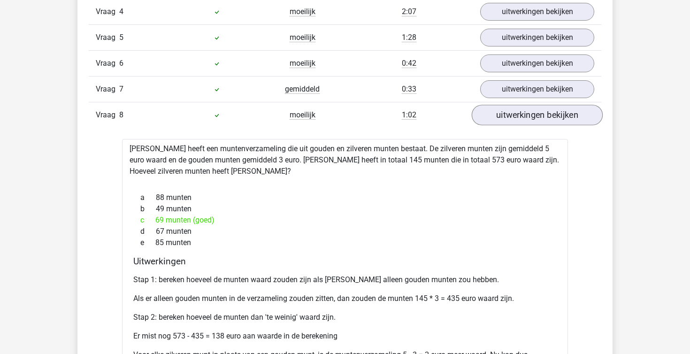
click at [509, 112] on link "uitwerkingen bekijken" at bounding box center [537, 115] width 131 height 21
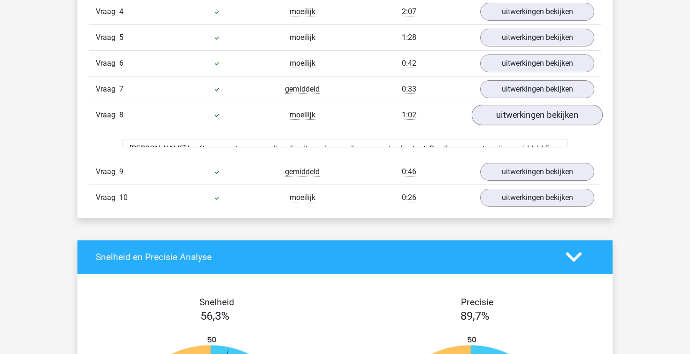
click at [509, 112] on link "uitwerkingen bekijken" at bounding box center [537, 115] width 131 height 21
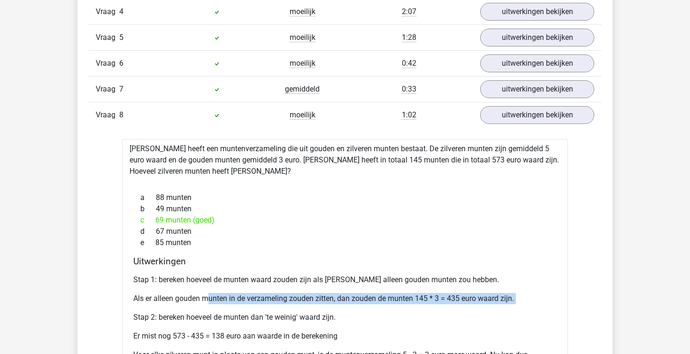
drag, startPoint x: 209, startPoint y: 296, endPoint x: 306, endPoint y: 304, distance: 97.1
click at [306, 304] on div "Stap 1: bereken hoeveel de munten waard zouden zijn als [PERSON_NAME] alleen go…" at bounding box center [344, 345] width 423 height 150
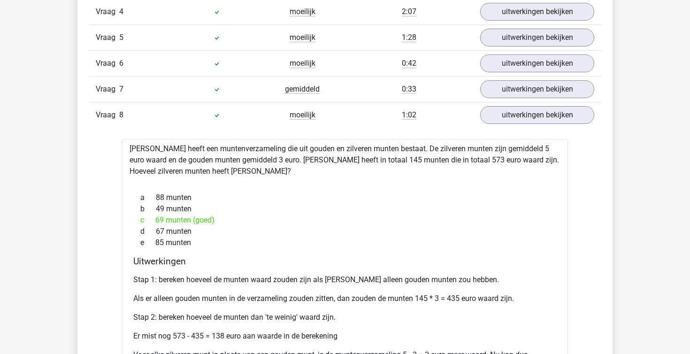
click at [306, 304] on div "Stap 1: bereken hoeveel de munten waard zouden zijn als [PERSON_NAME] alleen go…" at bounding box center [344, 345] width 423 height 150
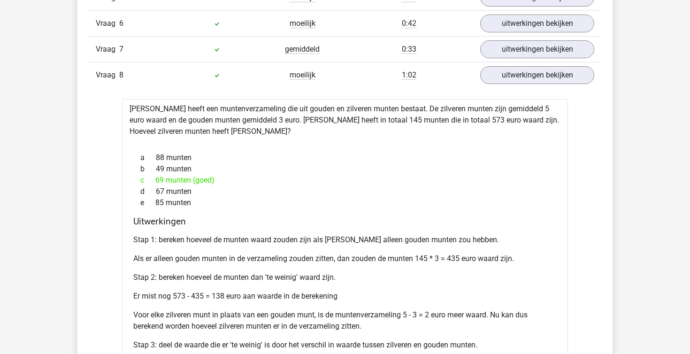
scroll to position [928, 0]
click at [520, 77] on link "uitwerkingen bekijken" at bounding box center [537, 75] width 131 height 21
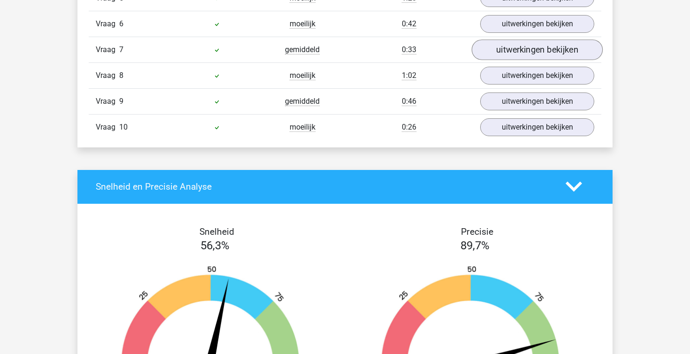
click at [518, 51] on link "uitwerkingen bekijken" at bounding box center [537, 49] width 131 height 21
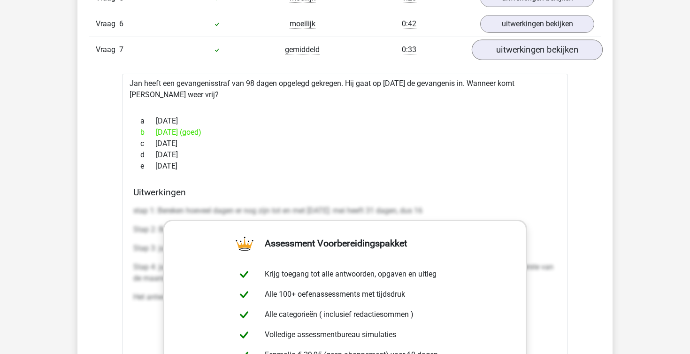
click at [518, 51] on link "uitwerkingen bekijken" at bounding box center [537, 49] width 131 height 21
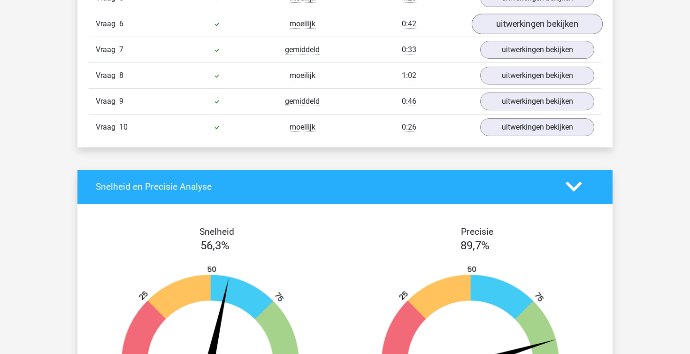
click at [513, 16] on link "uitwerkingen bekijken" at bounding box center [537, 24] width 131 height 21
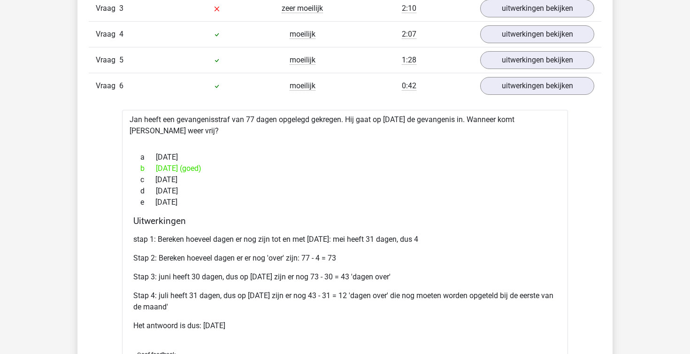
click at [517, 96] on div "Vraag 6 moeilijk 0:42 uitwerkingen bekijken" at bounding box center [345, 86] width 513 height 26
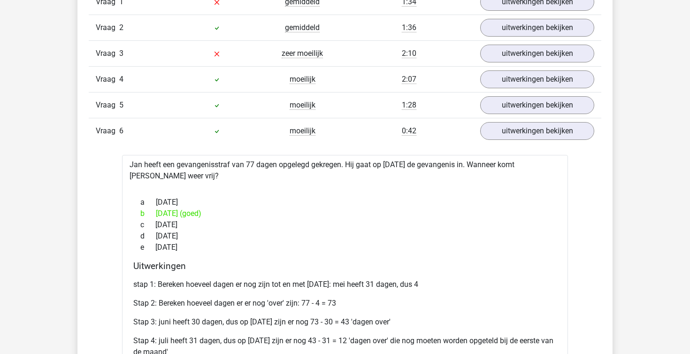
scroll to position [808, 0]
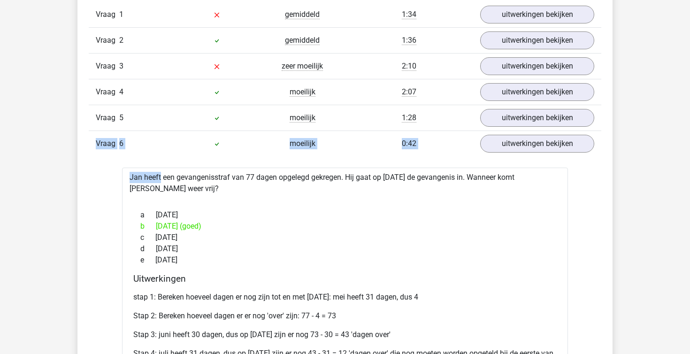
click at [516, 130] on div "Vraag 1 gemiddeld 1:34 uitwerkingen bekijken [PERSON_NAME] huurt een huis voor …" at bounding box center [345, 280] width 498 height 556
click at [511, 147] on link "uitwerkingen bekijken" at bounding box center [537, 143] width 131 height 21
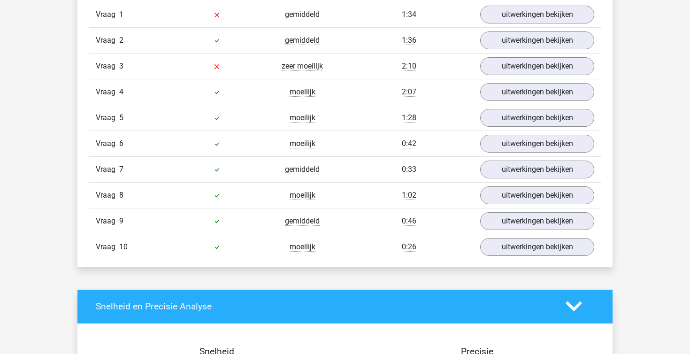
click at [510, 77] on div "Vraag 3 zeer moeilijk 2:10 uitwerkingen bekijken" at bounding box center [345, 66] width 513 height 26
click at [509, 65] on link "uitwerkingen bekijken" at bounding box center [537, 66] width 131 height 21
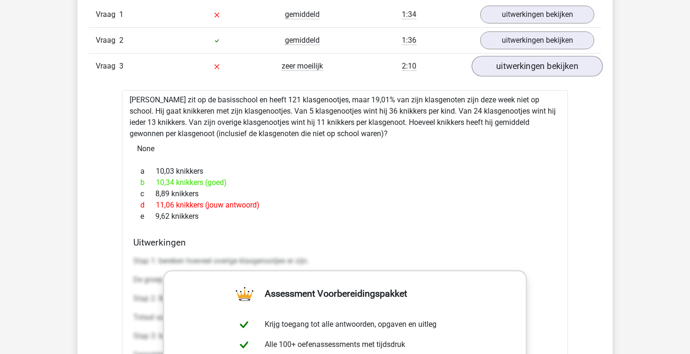
click at [509, 65] on link "uitwerkingen bekijken" at bounding box center [537, 66] width 131 height 21
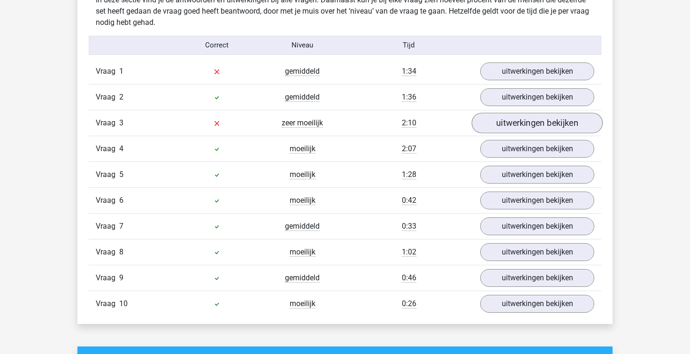
scroll to position [749, 0]
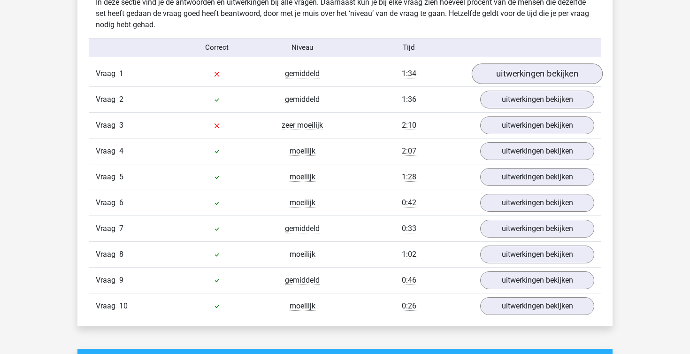
click at [505, 75] on link "uitwerkingen bekijken" at bounding box center [537, 73] width 131 height 21
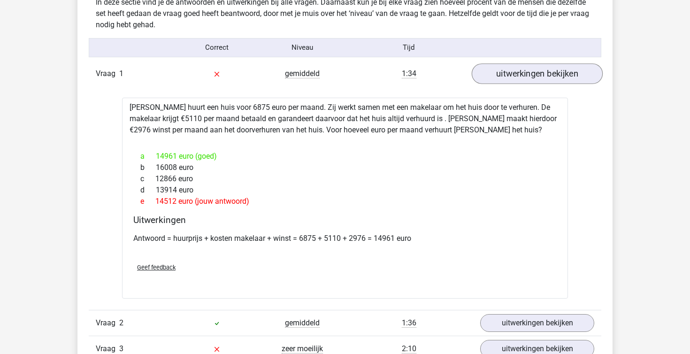
click at [505, 75] on link "uitwerkingen bekijken" at bounding box center [537, 73] width 131 height 21
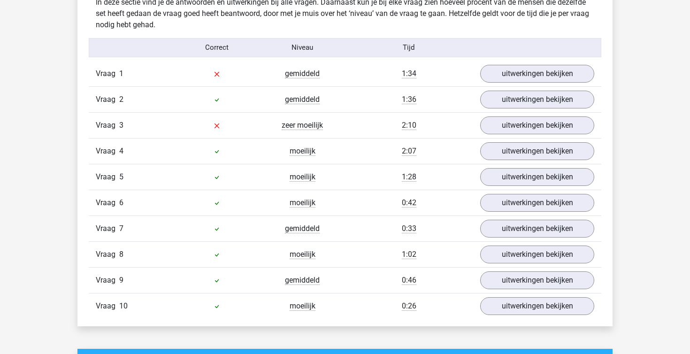
click at [503, 138] on div "Vraag 4 moeilijk 2:07 uitwerkingen bekijken" at bounding box center [345, 151] width 513 height 26
click at [500, 149] on link "uitwerkingen bekijken" at bounding box center [537, 151] width 131 height 21
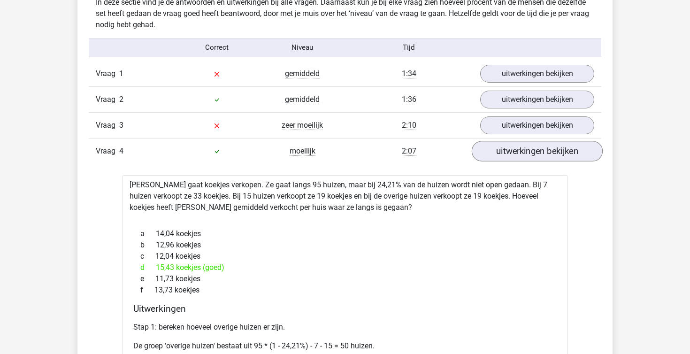
click at [501, 149] on link "uitwerkingen bekijken" at bounding box center [537, 151] width 131 height 21
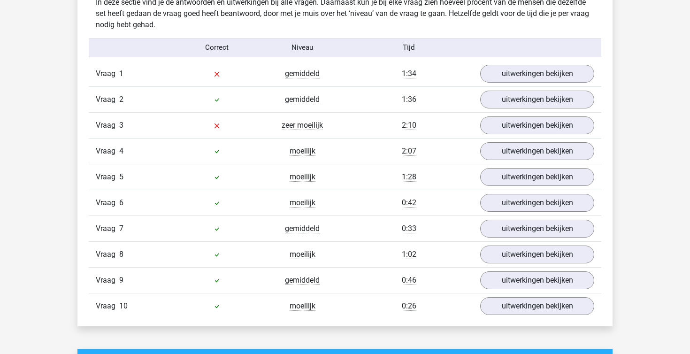
click at [509, 164] on div "Vraag 5 moeilijk 1:28 uitwerkingen bekijken" at bounding box center [345, 177] width 513 height 26
click at [508, 169] on link "uitwerkingen bekijken" at bounding box center [537, 177] width 131 height 21
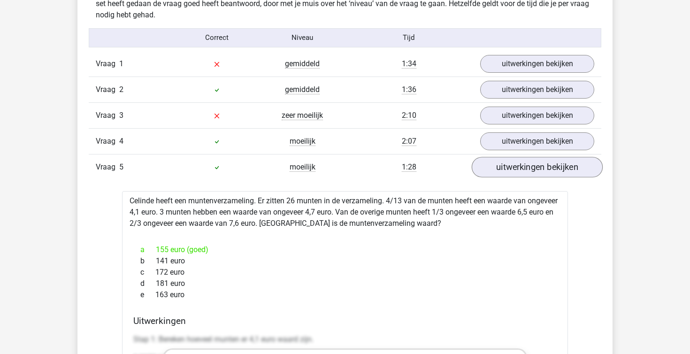
scroll to position [759, 0]
click at [507, 171] on link "uitwerkingen bekijken" at bounding box center [537, 166] width 131 height 21
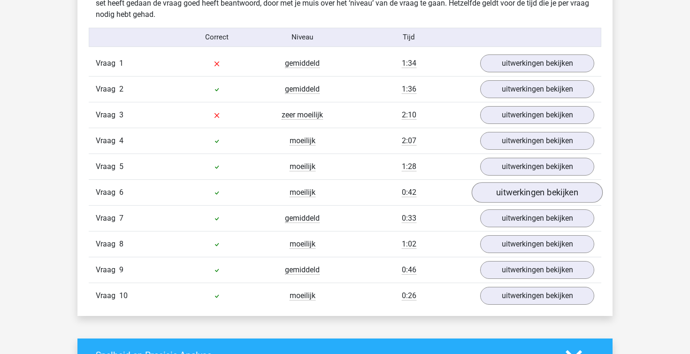
click at [505, 199] on link "uitwerkingen bekijken" at bounding box center [537, 192] width 131 height 21
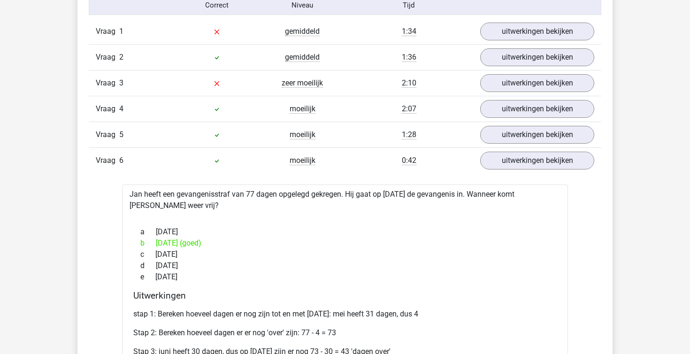
scroll to position [792, 0]
click at [510, 170] on div "Vraag 6 moeilijk 0:42 uitwerkingen bekijken" at bounding box center [345, 160] width 513 height 26
click at [510, 167] on link "uitwerkingen bekijken" at bounding box center [537, 160] width 131 height 21
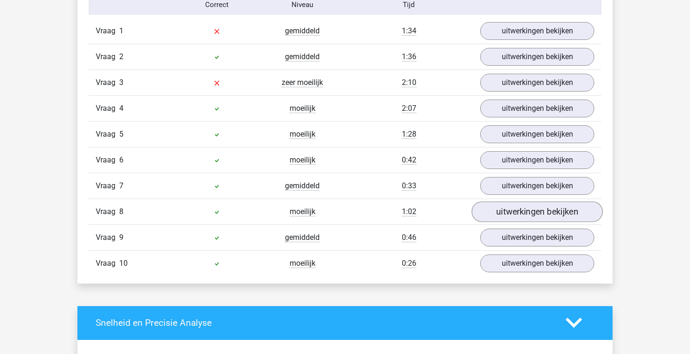
click at [506, 210] on link "uitwerkingen bekijken" at bounding box center [537, 211] width 131 height 21
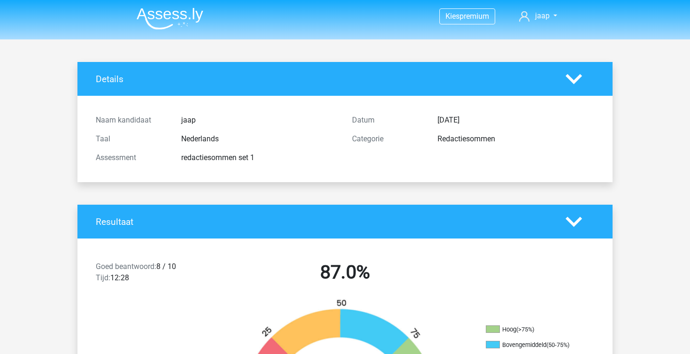
scroll to position [0, 0]
